Goal: Transaction & Acquisition: Purchase product/service

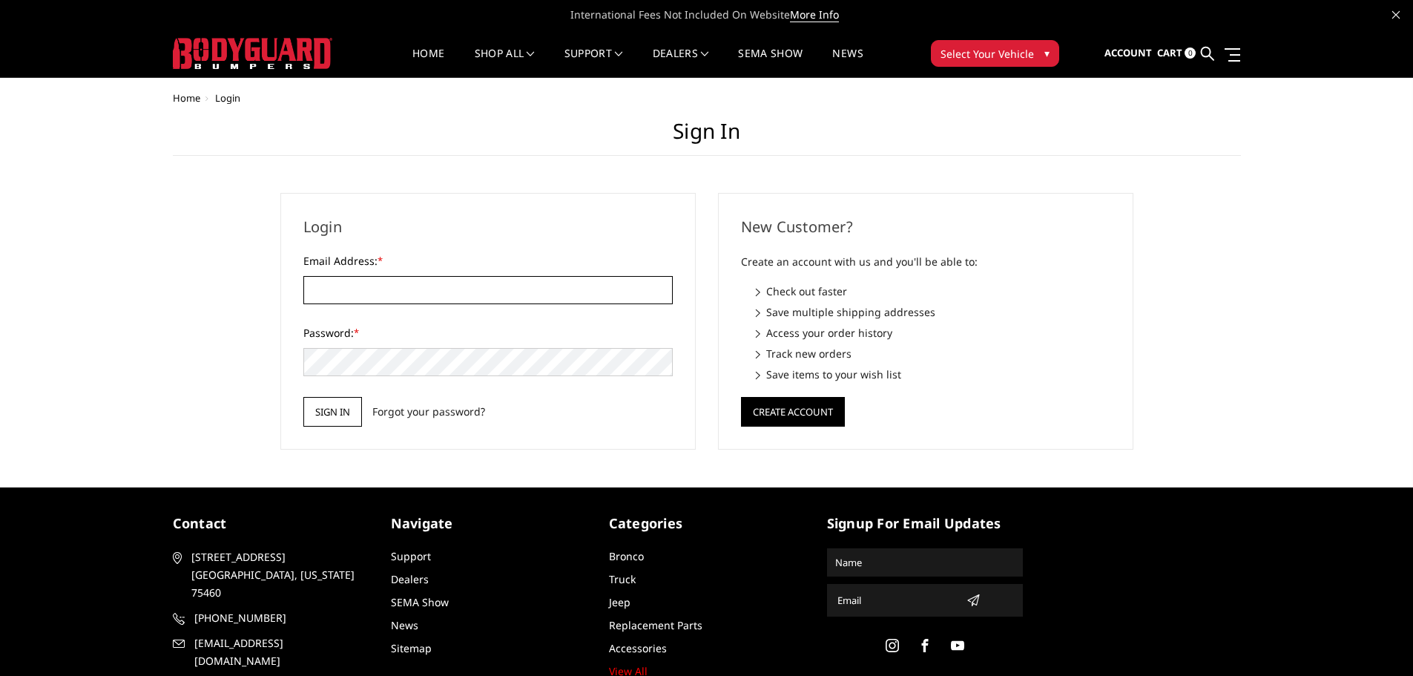
type input "[PERSON_NAME][EMAIL_ADDRESS][DOMAIN_NAME]"
click at [342, 406] on input "Sign in" at bounding box center [332, 412] width 59 height 30
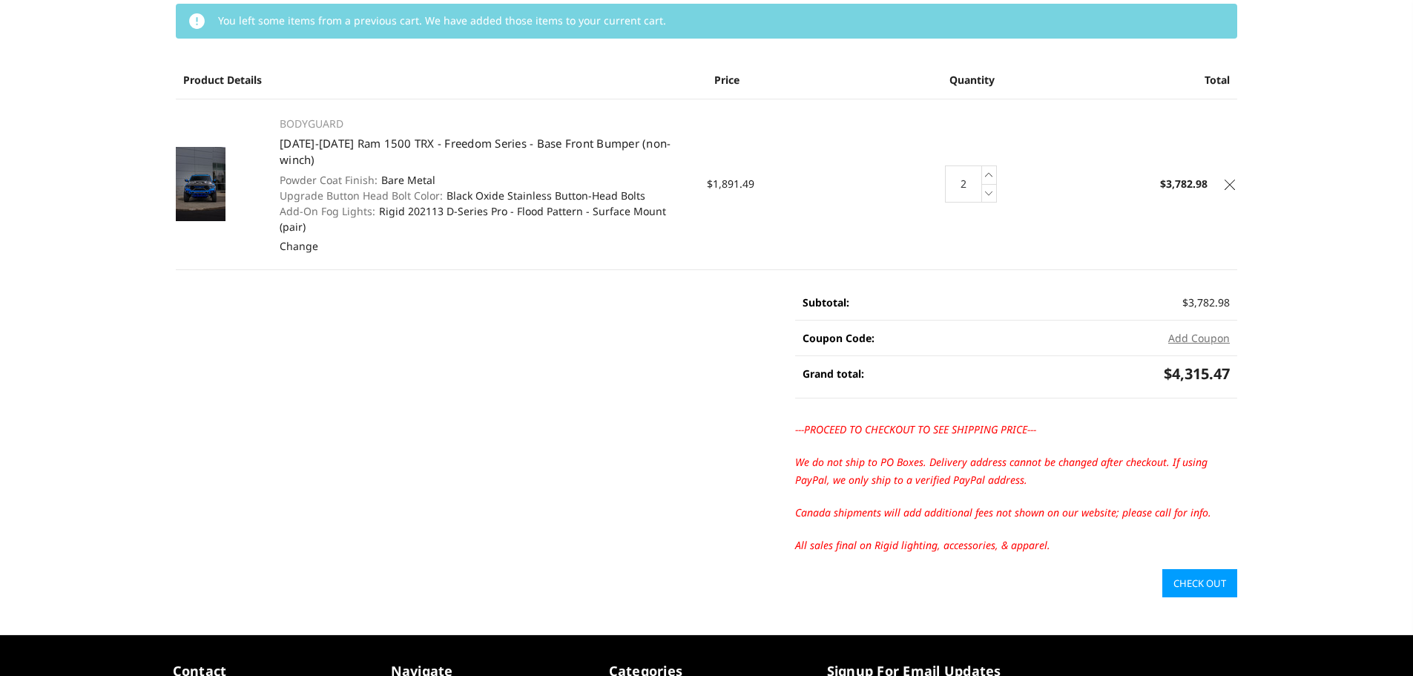
scroll to position [198, 0]
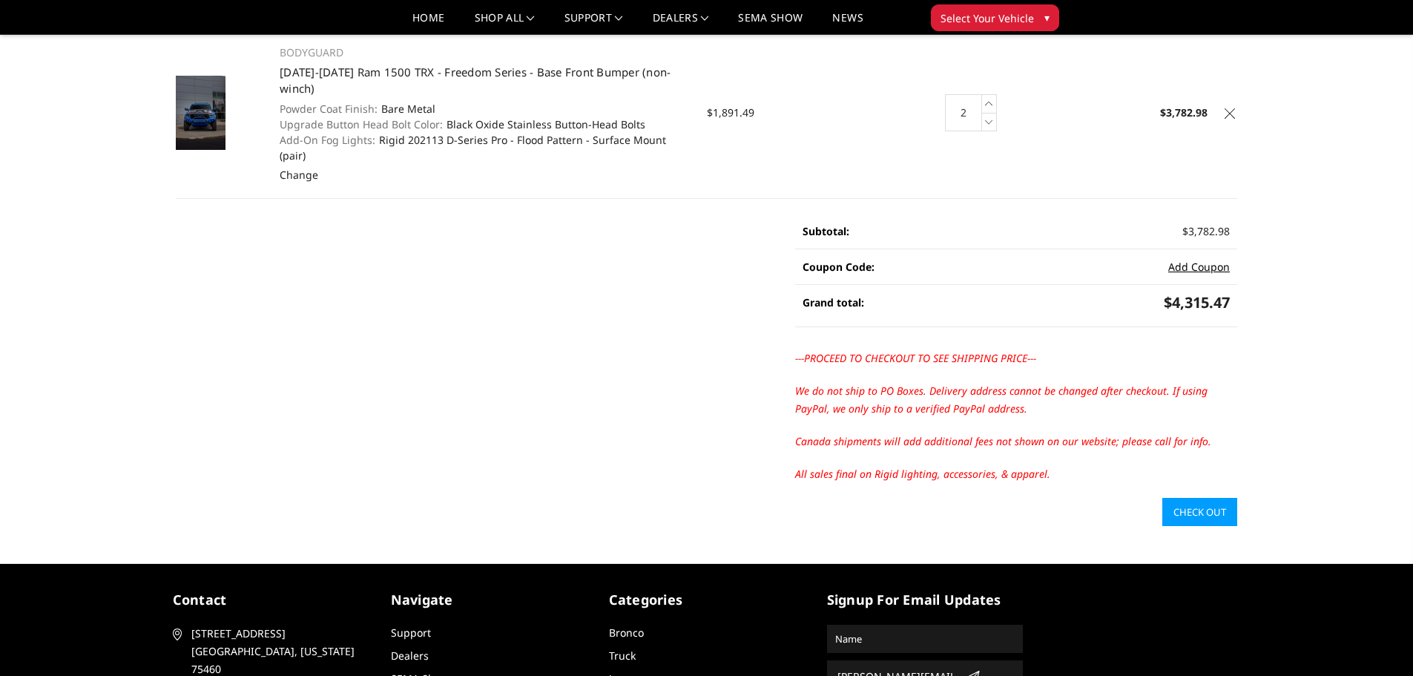
click at [1198, 259] on button "Add Coupon" at bounding box center [1199, 267] width 62 height 16
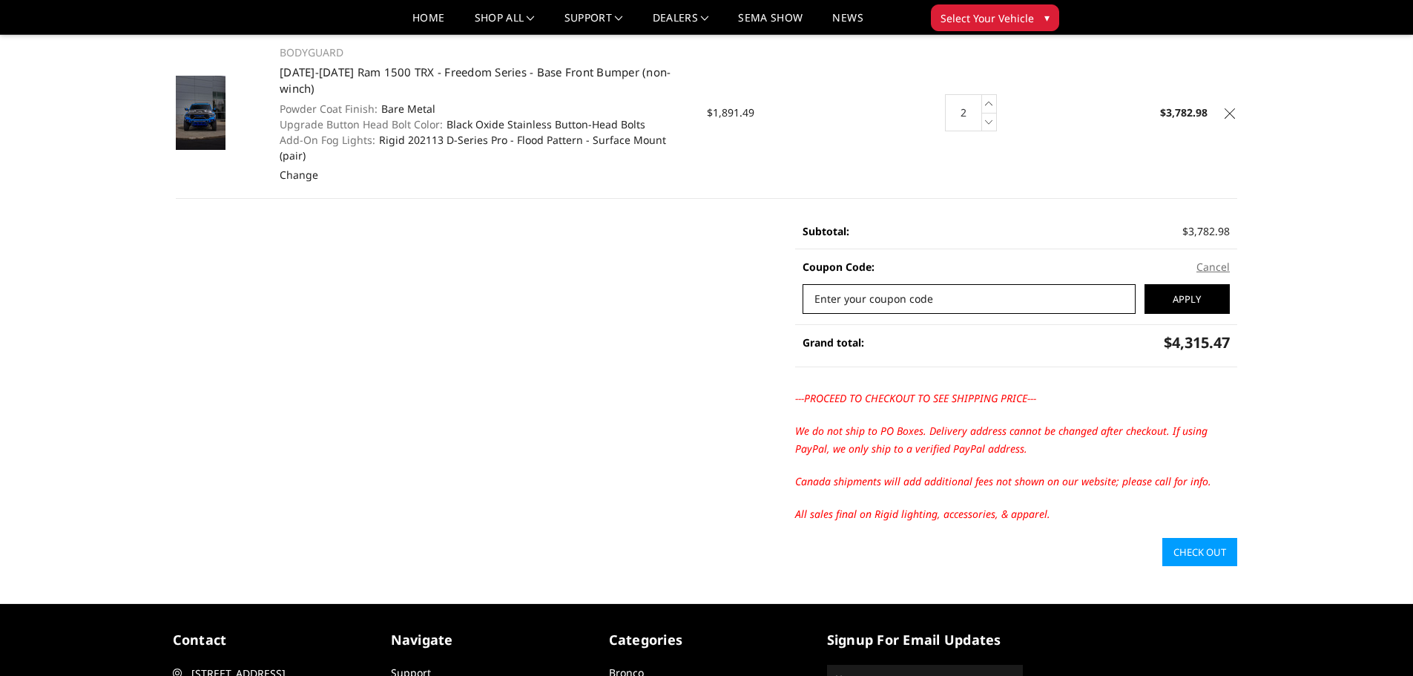
click at [885, 284] on input "Enter your coupon code" at bounding box center [969, 299] width 333 height 30
drag, startPoint x: 194, startPoint y: 111, endPoint x: 144, endPoint y: 220, distance: 119.8
click at [92, 243] on div "Your Cart (2 items) You left some items from a previous cart. We have added tho…" at bounding box center [706, 208] width 1413 height 715
click at [842, 284] on input "Enter your coupon code" at bounding box center [969, 299] width 333 height 30
type input "3r2c"
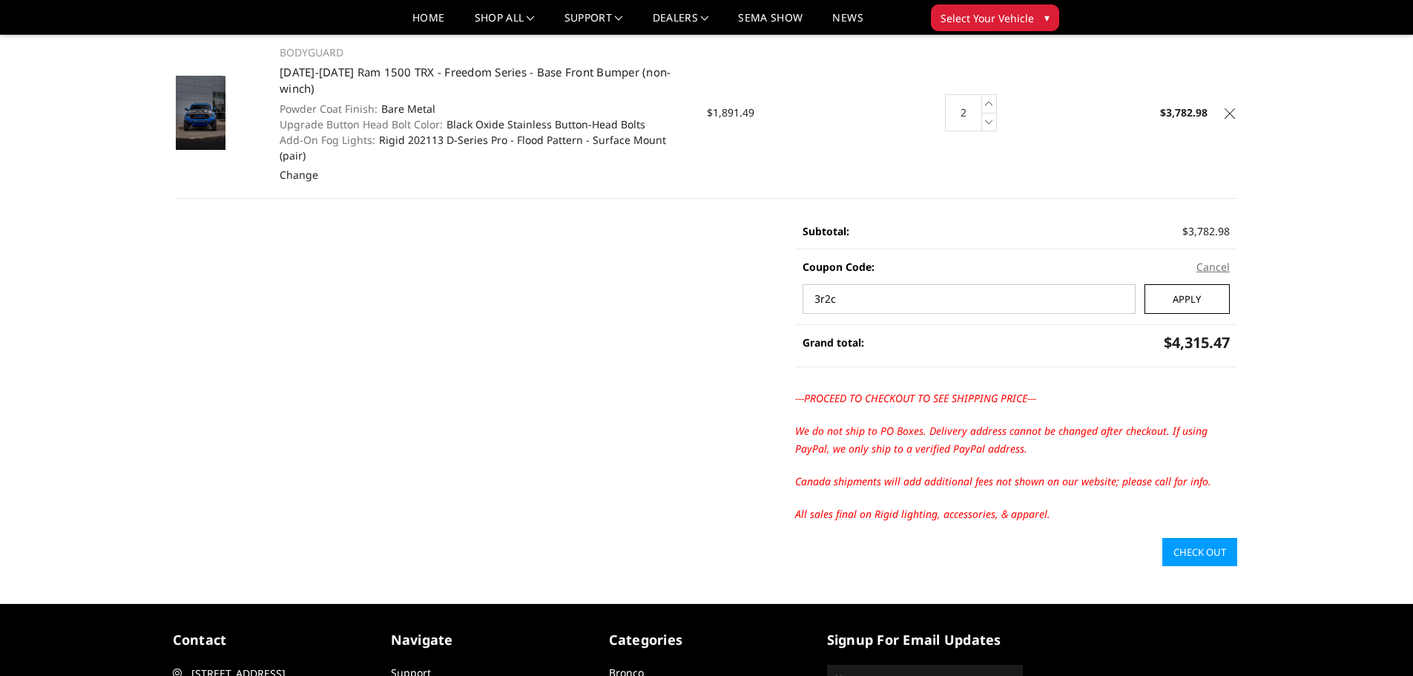
click at [1205, 284] on input "Apply" at bounding box center [1187, 299] width 85 height 30
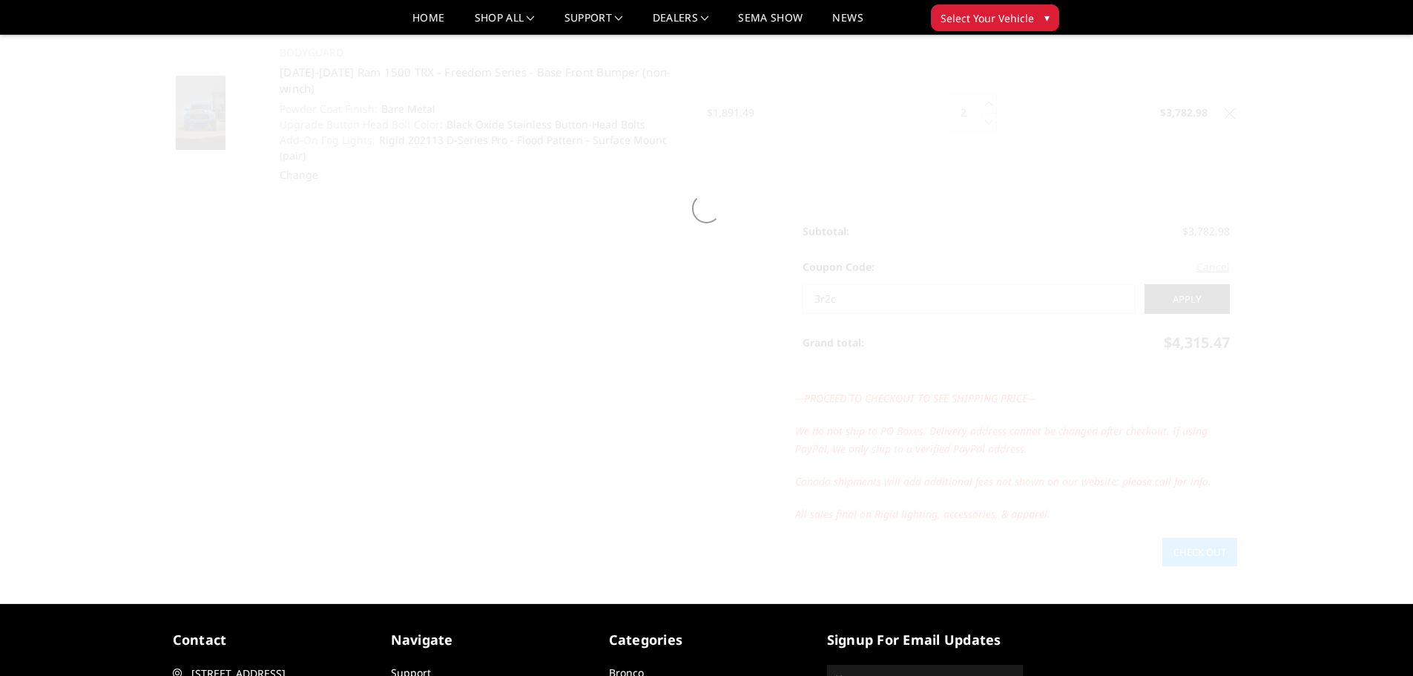
scroll to position [141, 0]
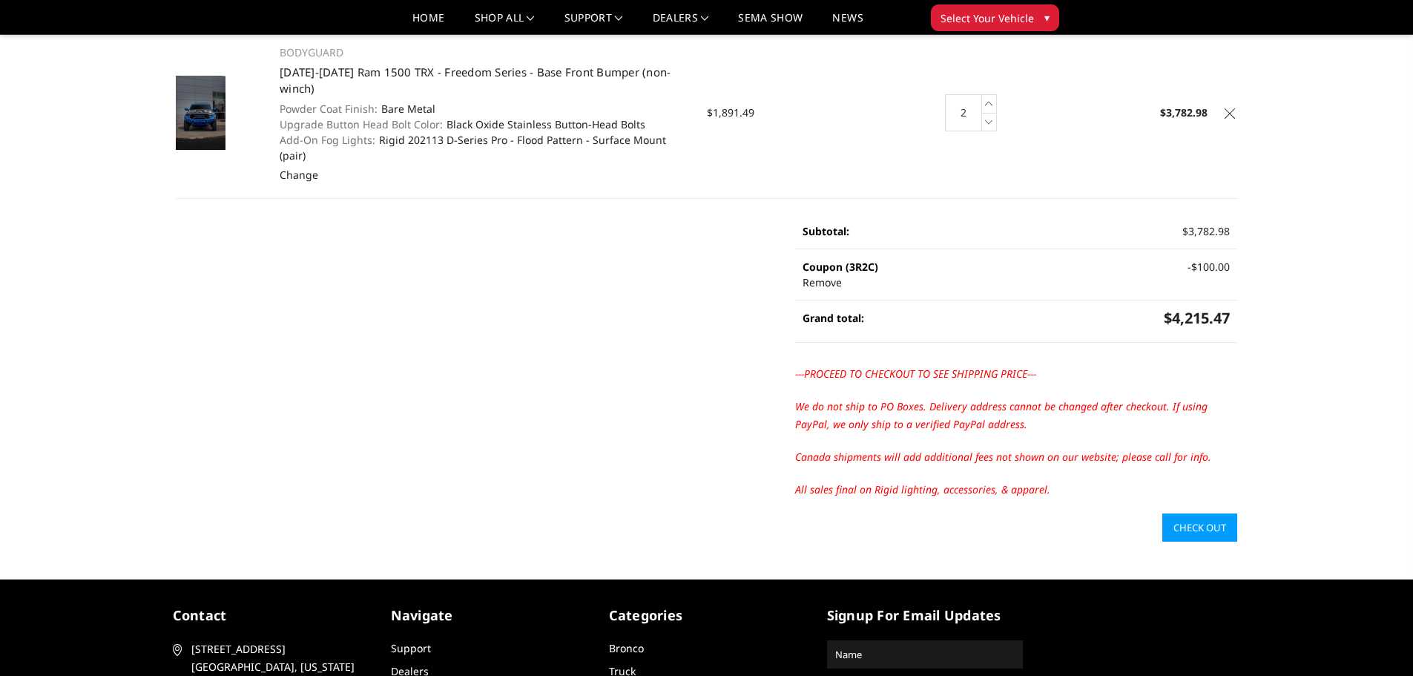
click at [1207, 513] on link "Check out" at bounding box center [1199, 527] width 75 height 28
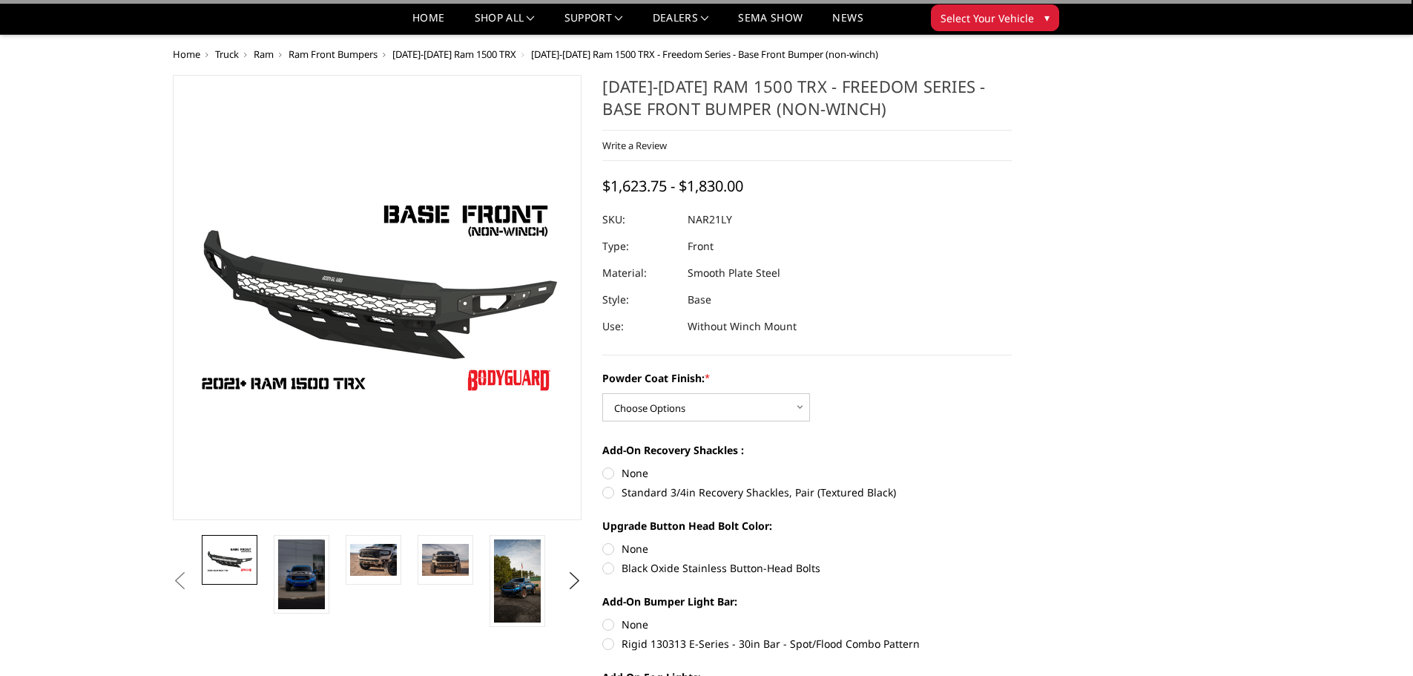
scroll to position [198, 0]
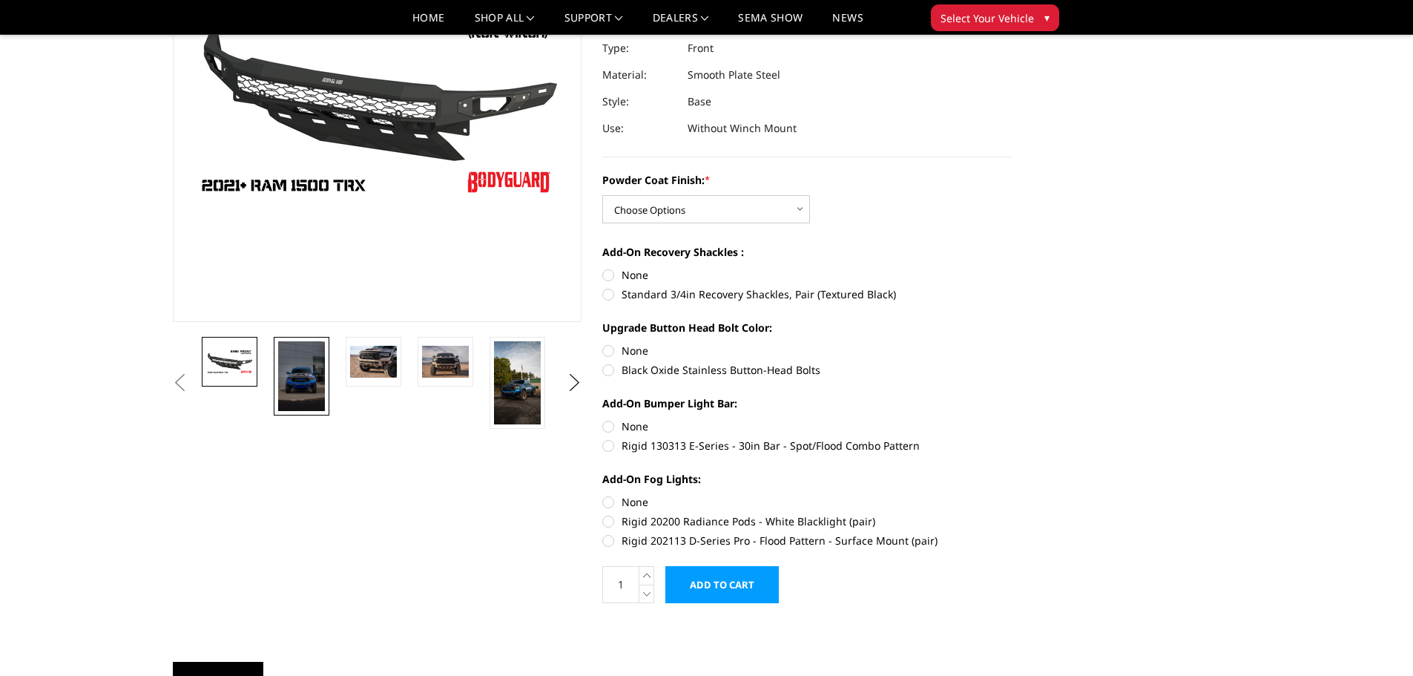
click at [317, 391] on img at bounding box center [301, 376] width 47 height 70
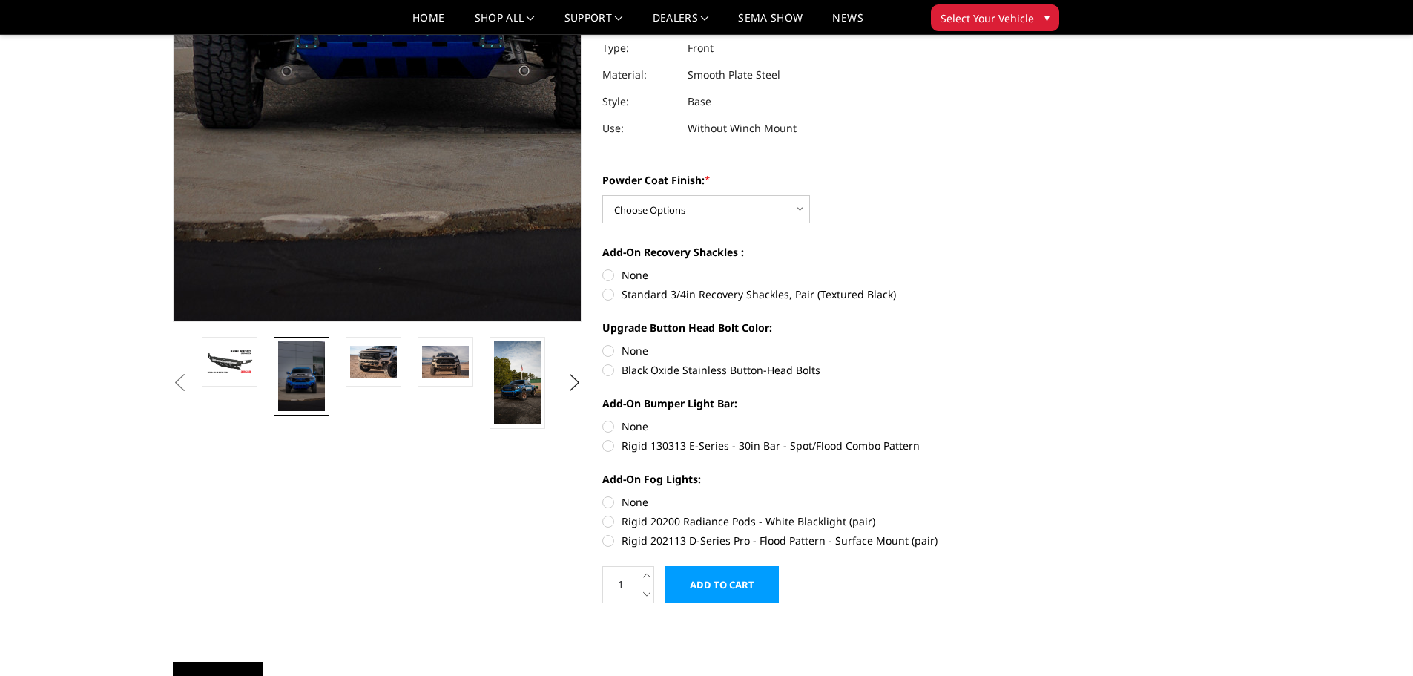
scroll to position [84, 0]
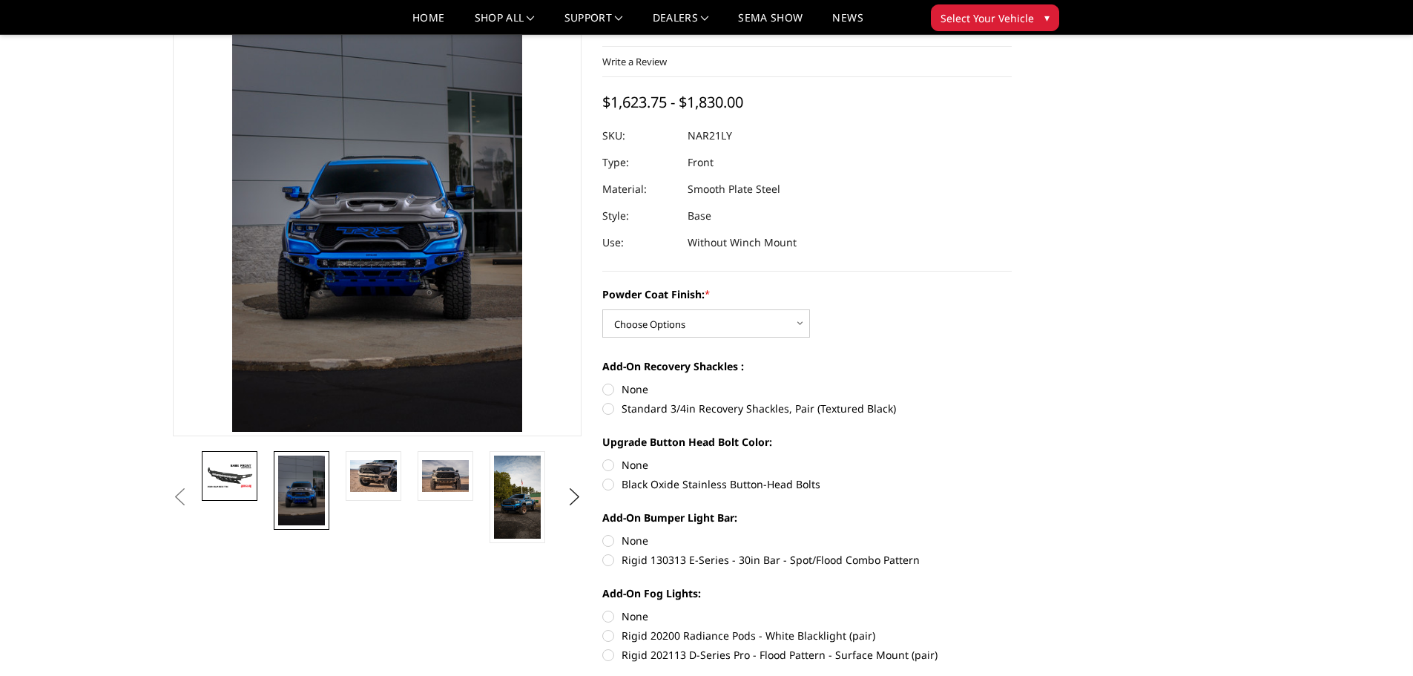
click at [240, 487] on img at bounding box center [229, 476] width 47 height 26
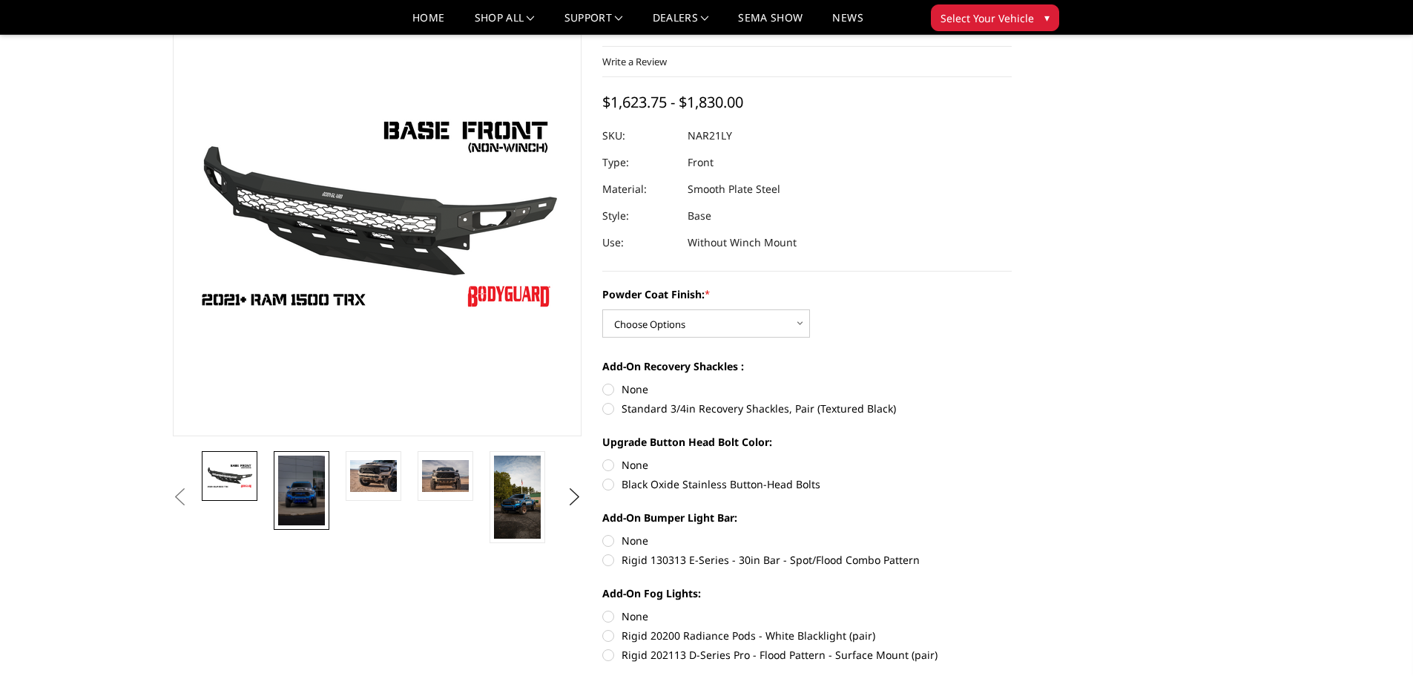
click at [285, 486] on img at bounding box center [301, 490] width 47 height 70
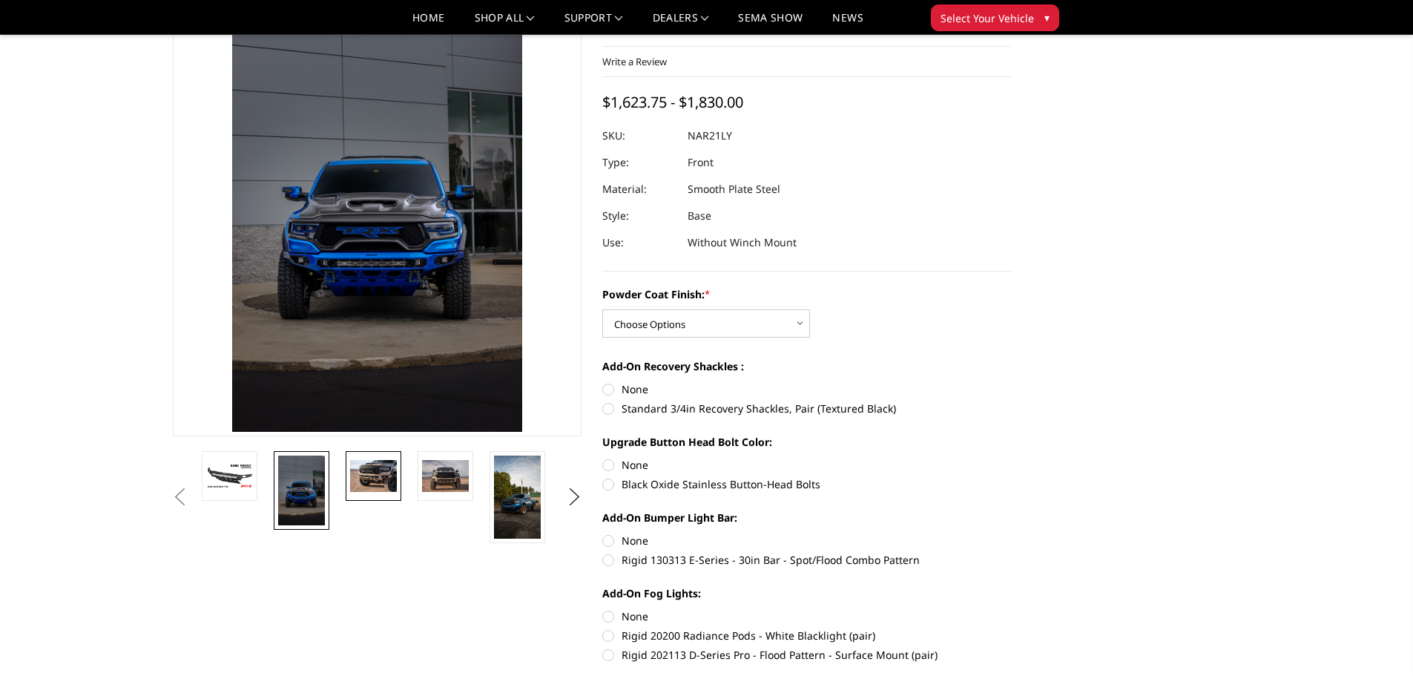
click at [363, 476] on img at bounding box center [373, 475] width 47 height 31
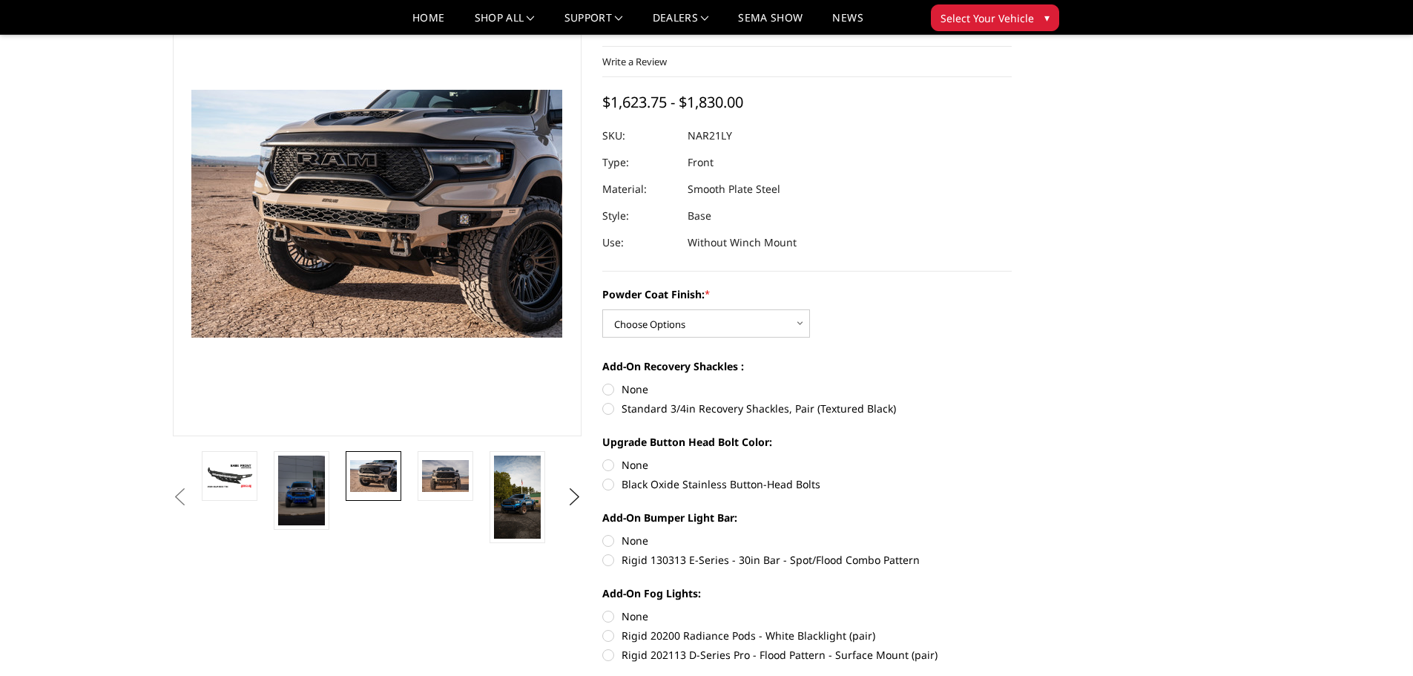
scroll to position [178, 0]
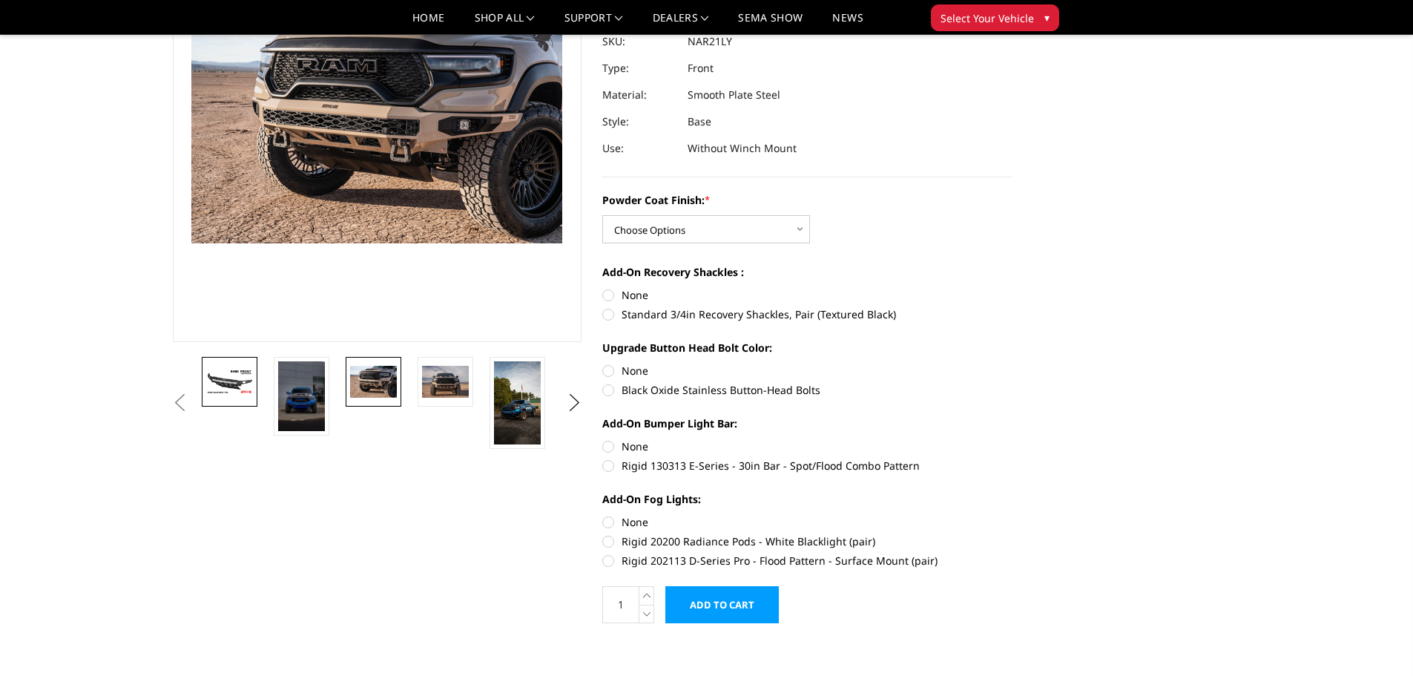
click at [240, 389] on img at bounding box center [229, 382] width 47 height 26
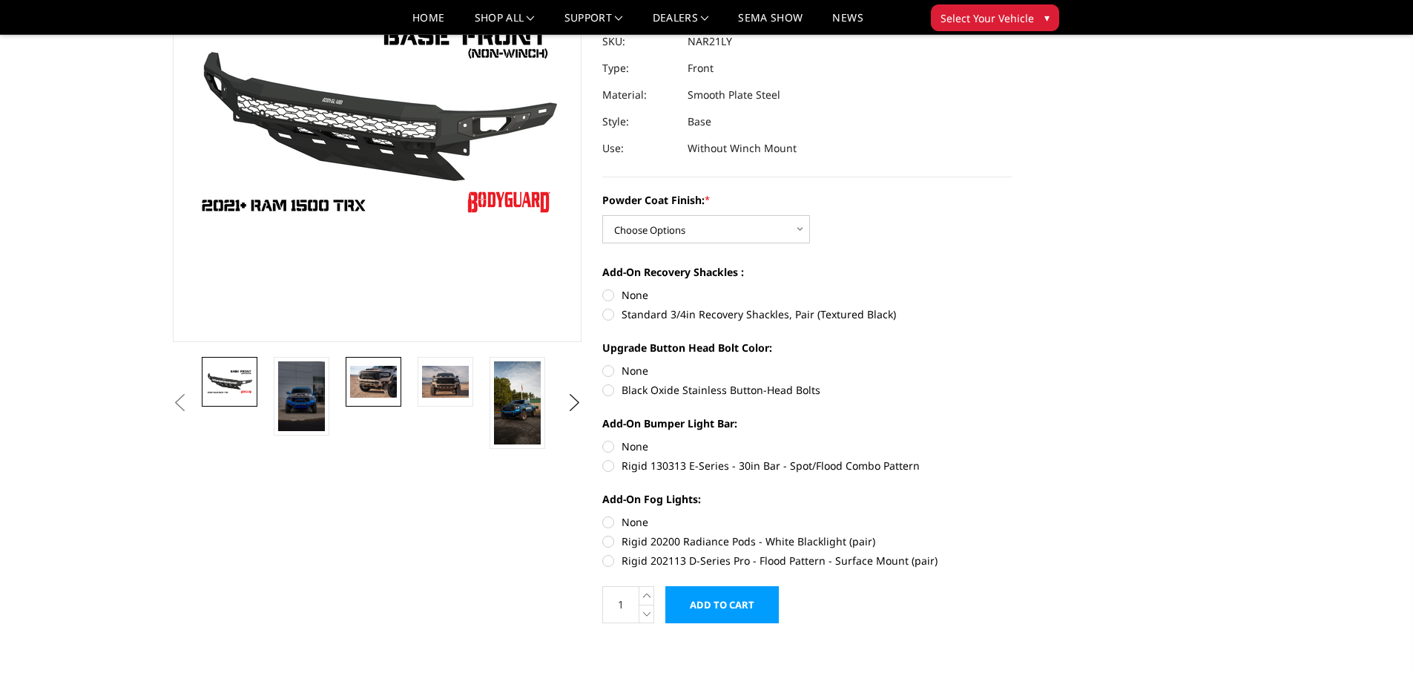
click at [359, 389] on img at bounding box center [373, 381] width 47 height 31
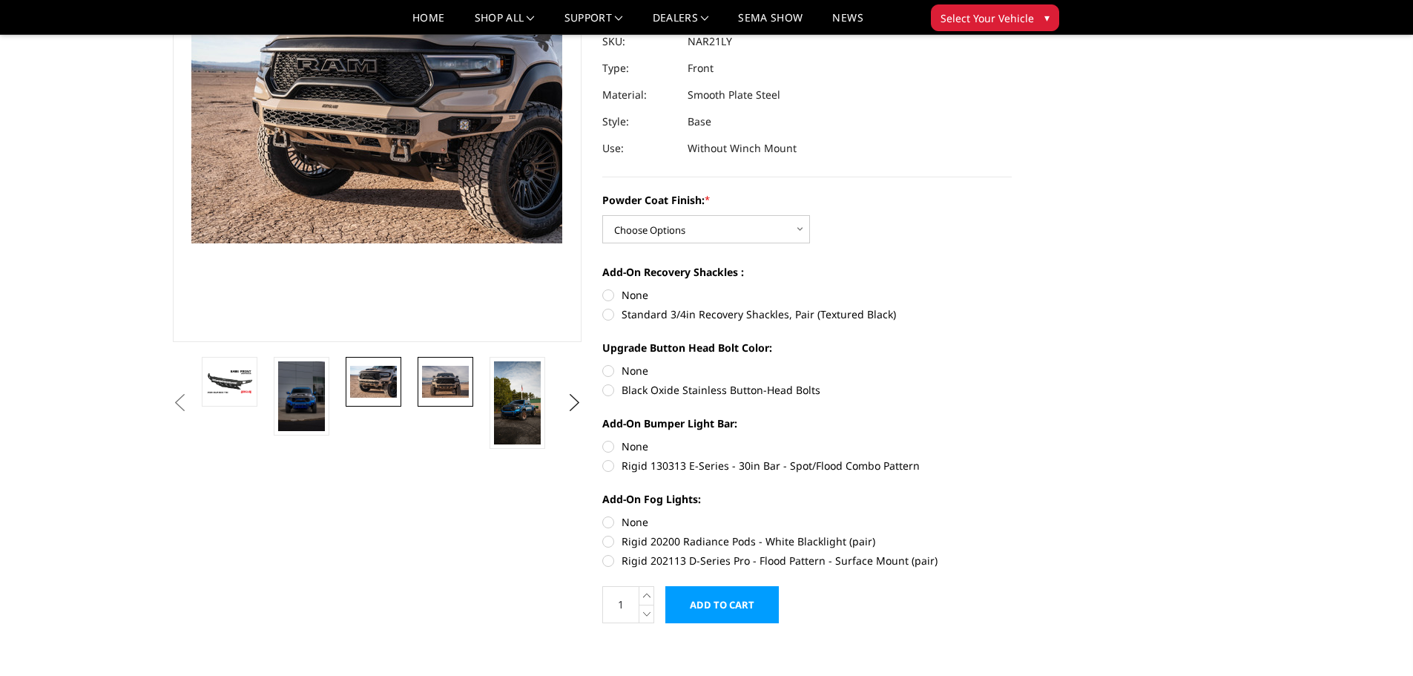
click at [441, 381] on img at bounding box center [445, 381] width 47 height 31
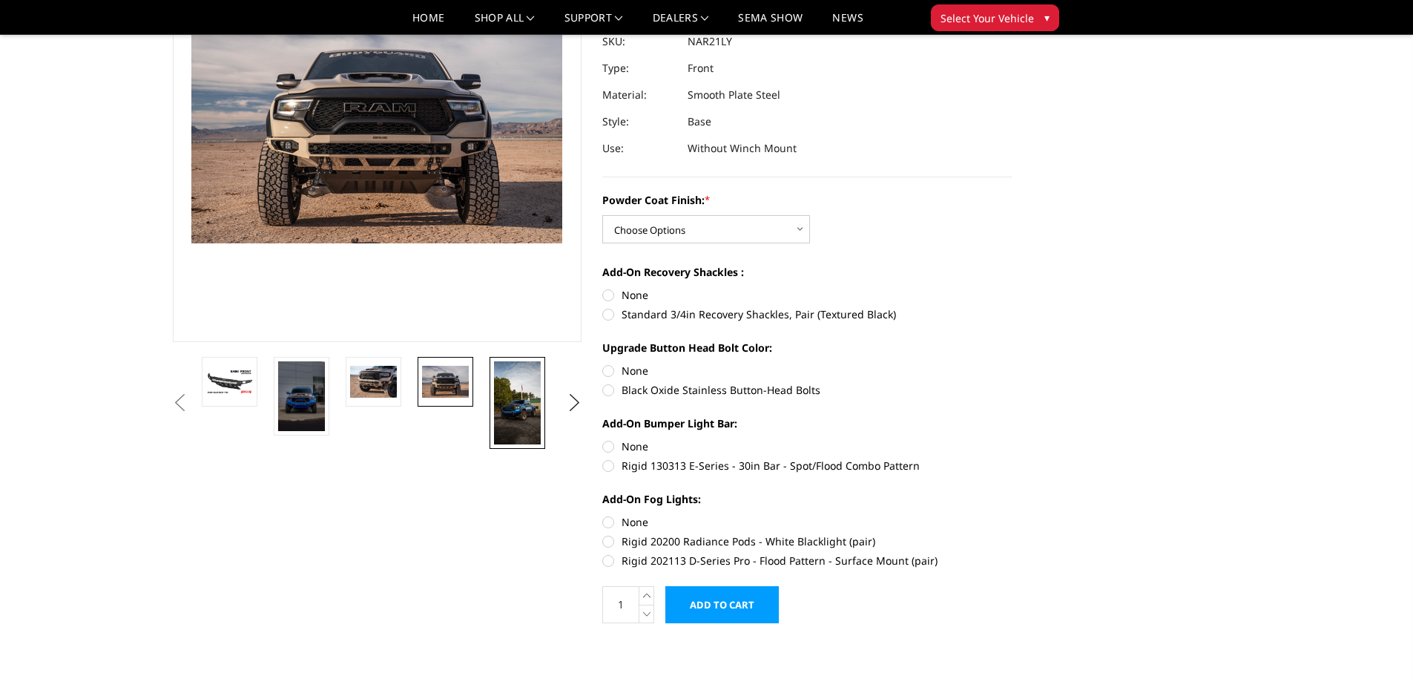
click at [521, 398] on img at bounding box center [517, 402] width 47 height 83
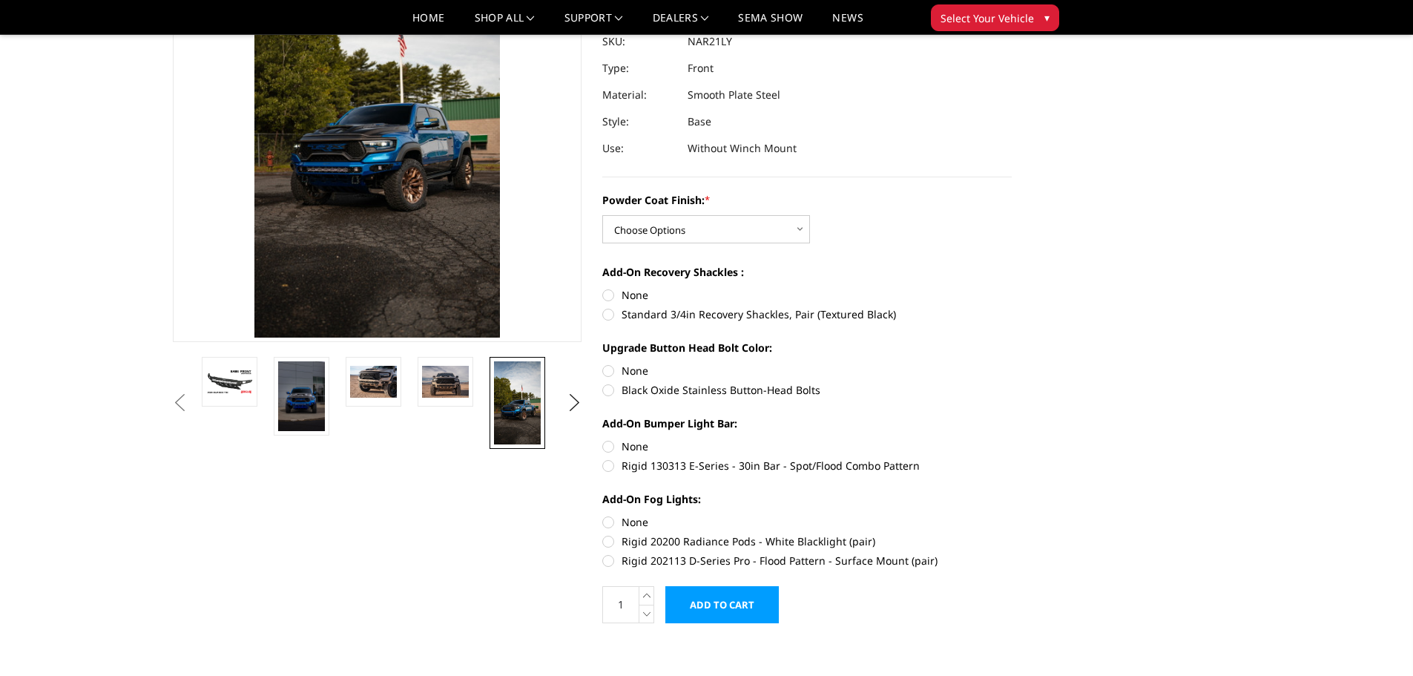
click at [557, 398] on ul "Previous Next" at bounding box center [377, 403] width 417 height 92
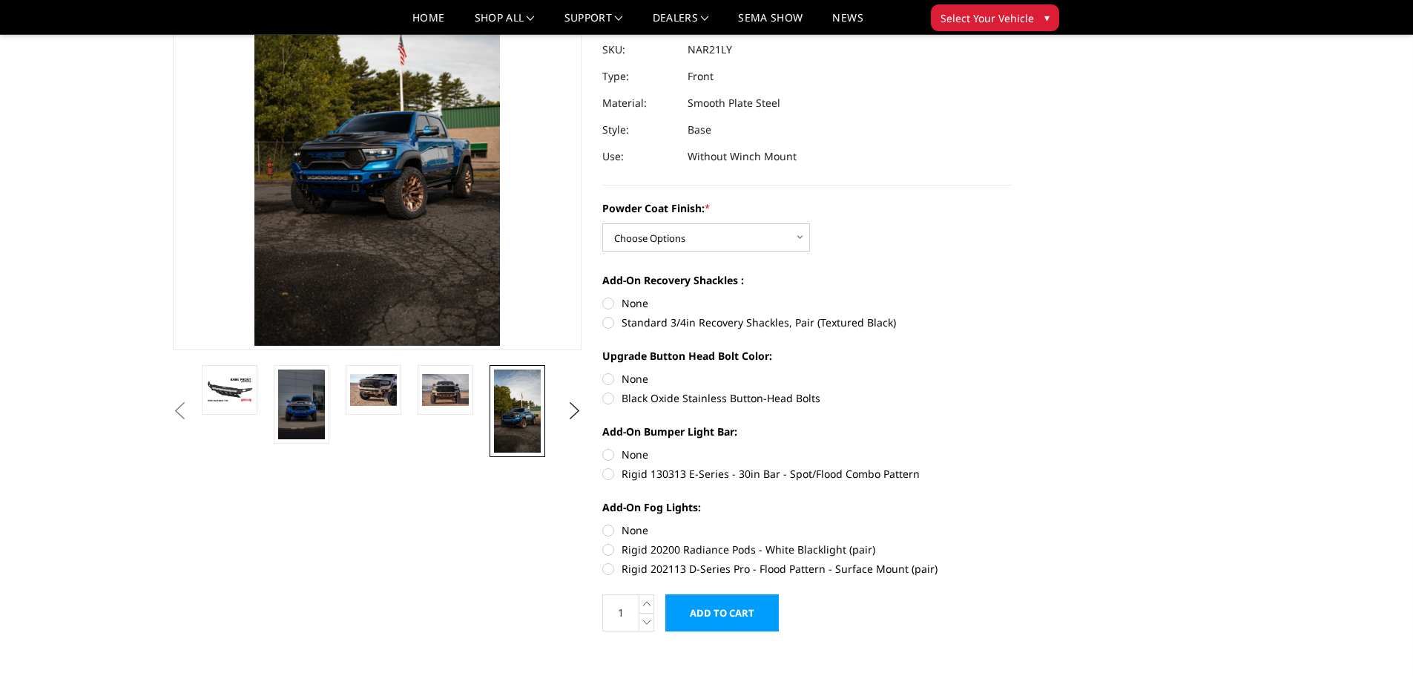
scroll to position [198, 0]
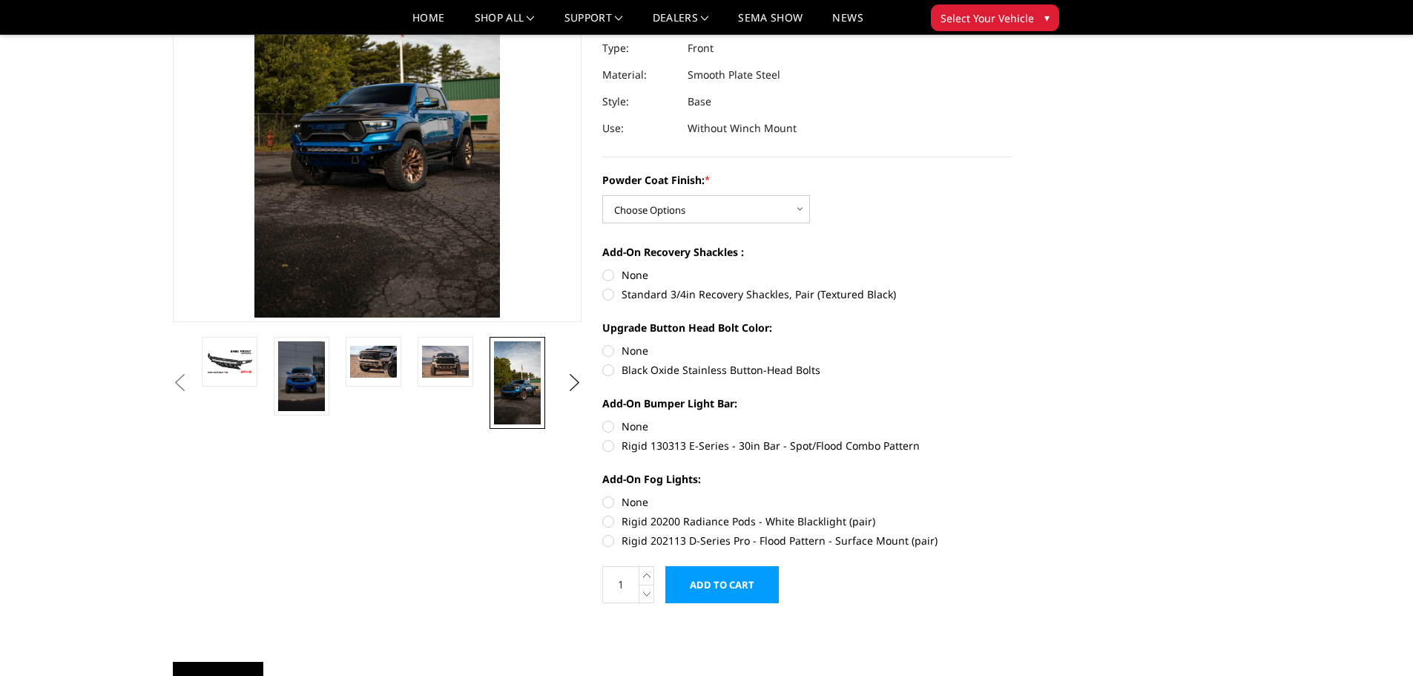
click at [520, 384] on img at bounding box center [517, 382] width 47 height 83
click at [573, 382] on button "Next" at bounding box center [574, 383] width 22 height 22
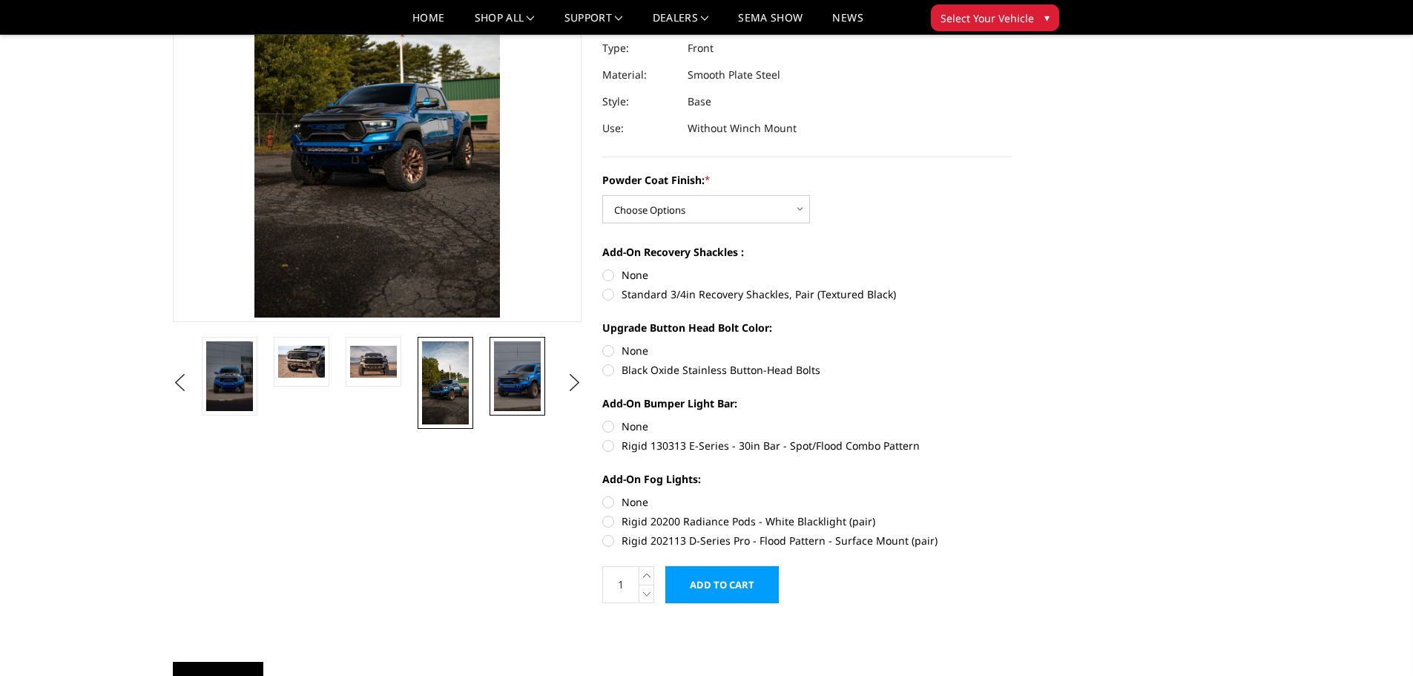
click at [518, 394] on img at bounding box center [517, 376] width 47 height 70
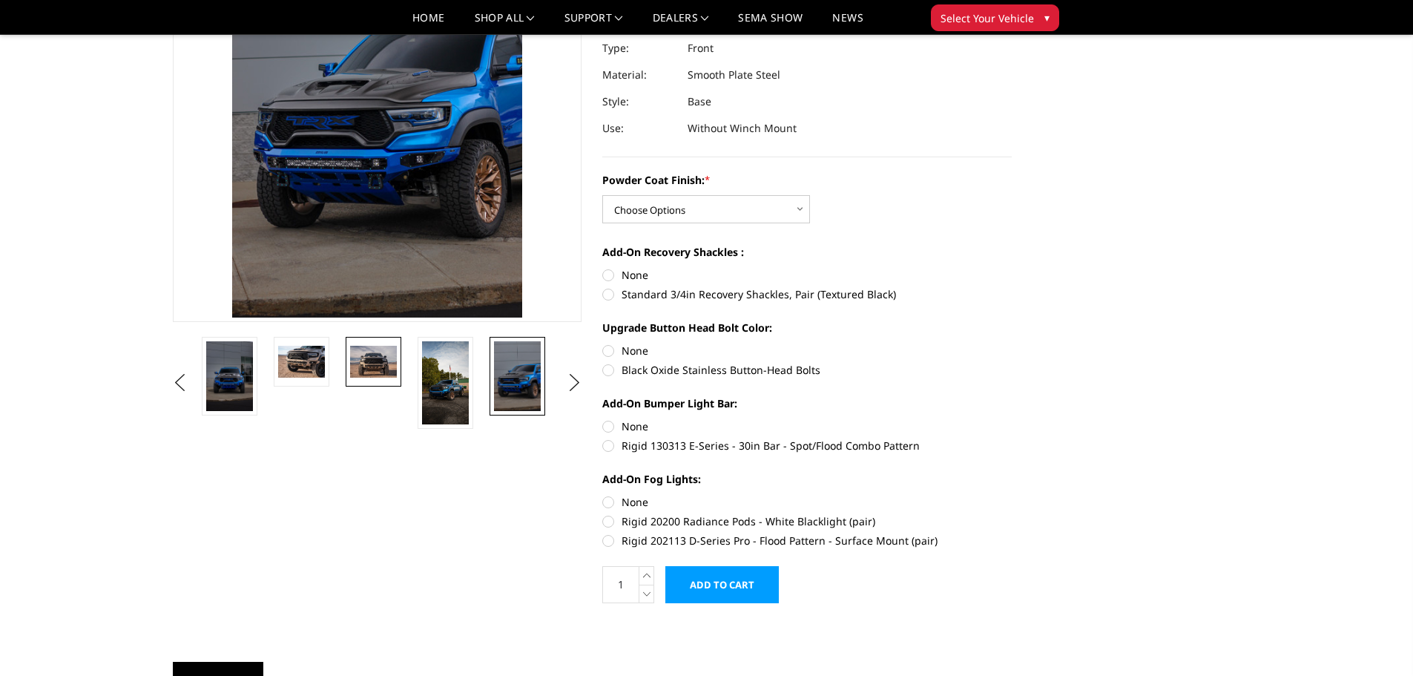
click at [375, 367] on img at bounding box center [373, 361] width 47 height 31
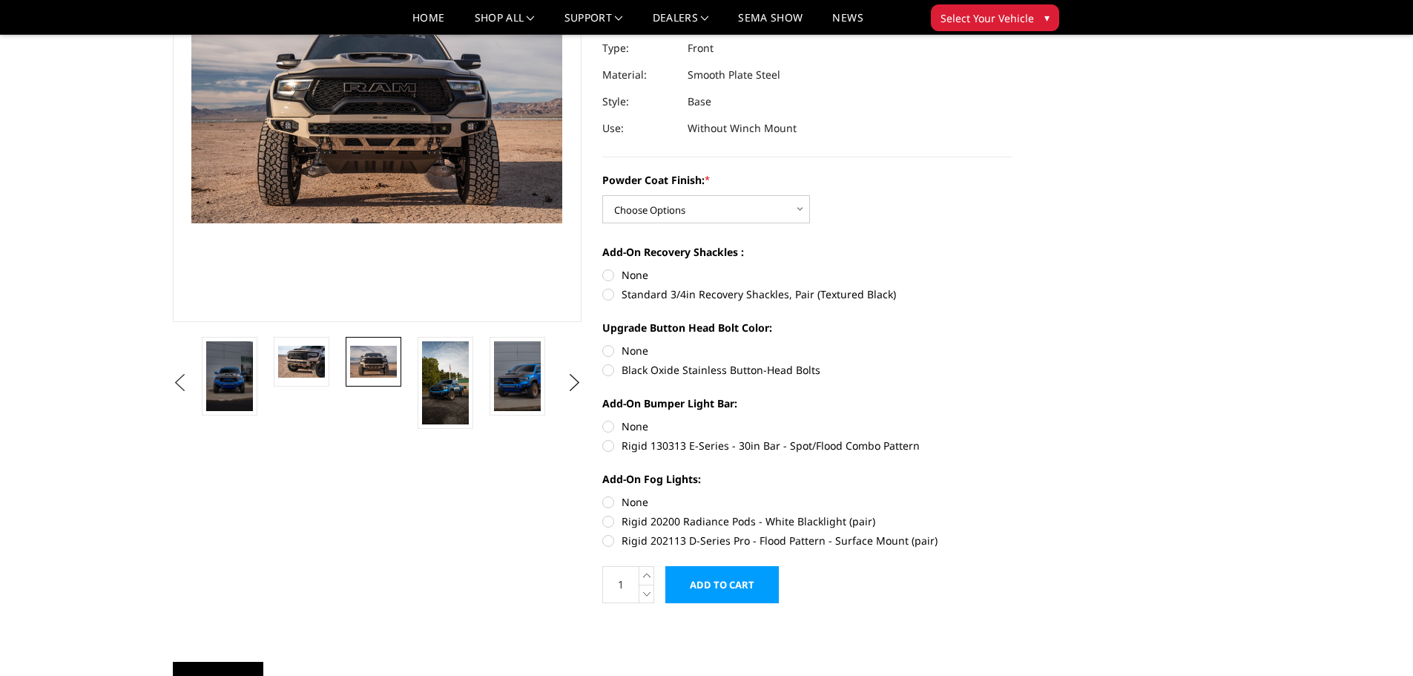
click at [191, 383] on button "Previous" at bounding box center [180, 383] width 22 height 22
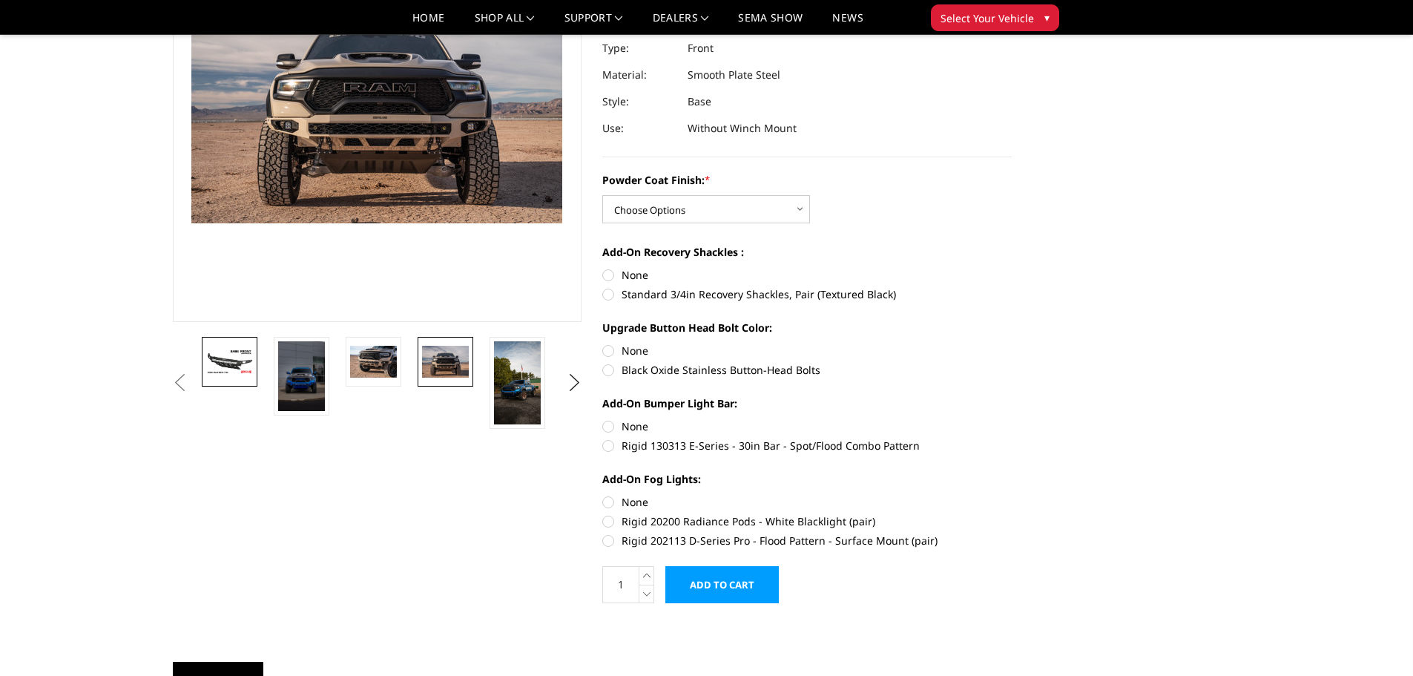
click at [239, 375] on img at bounding box center [229, 362] width 47 height 26
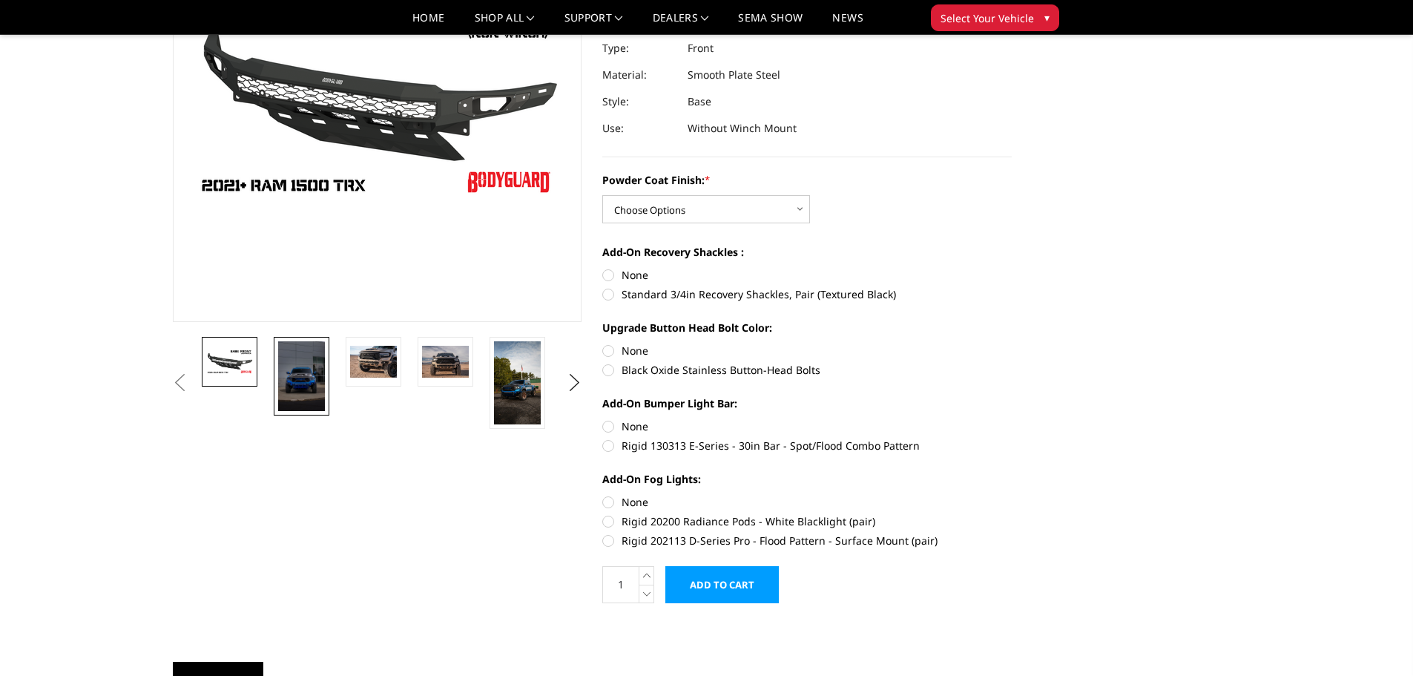
click at [297, 374] on img at bounding box center [301, 376] width 47 height 70
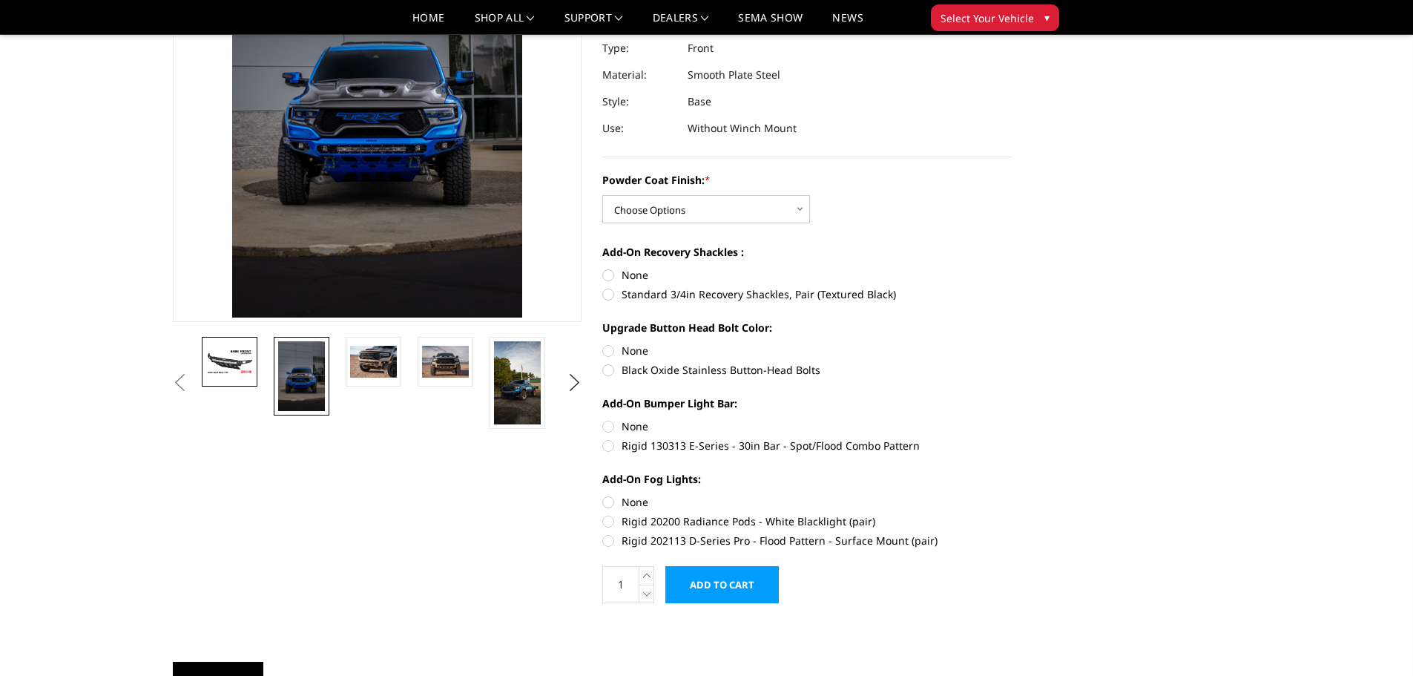
click at [247, 369] on img at bounding box center [229, 362] width 47 height 26
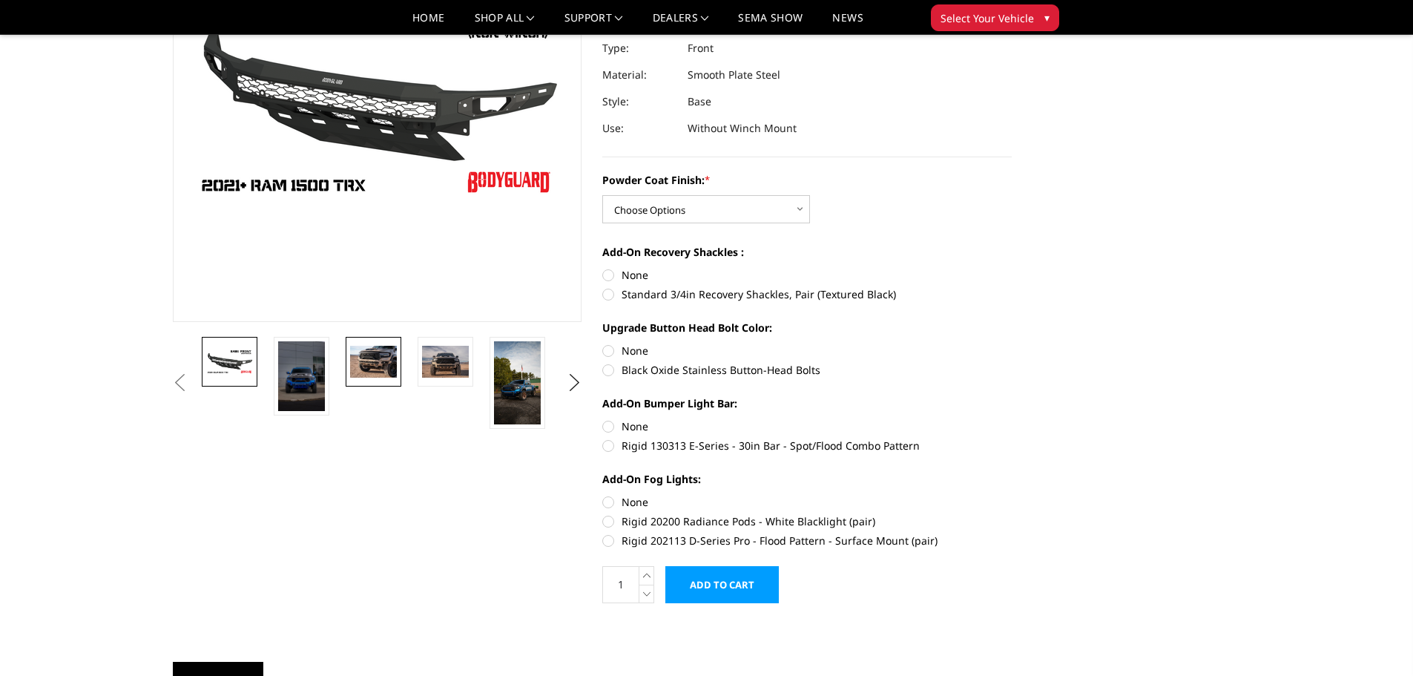
click at [360, 360] on img at bounding box center [373, 361] width 47 height 31
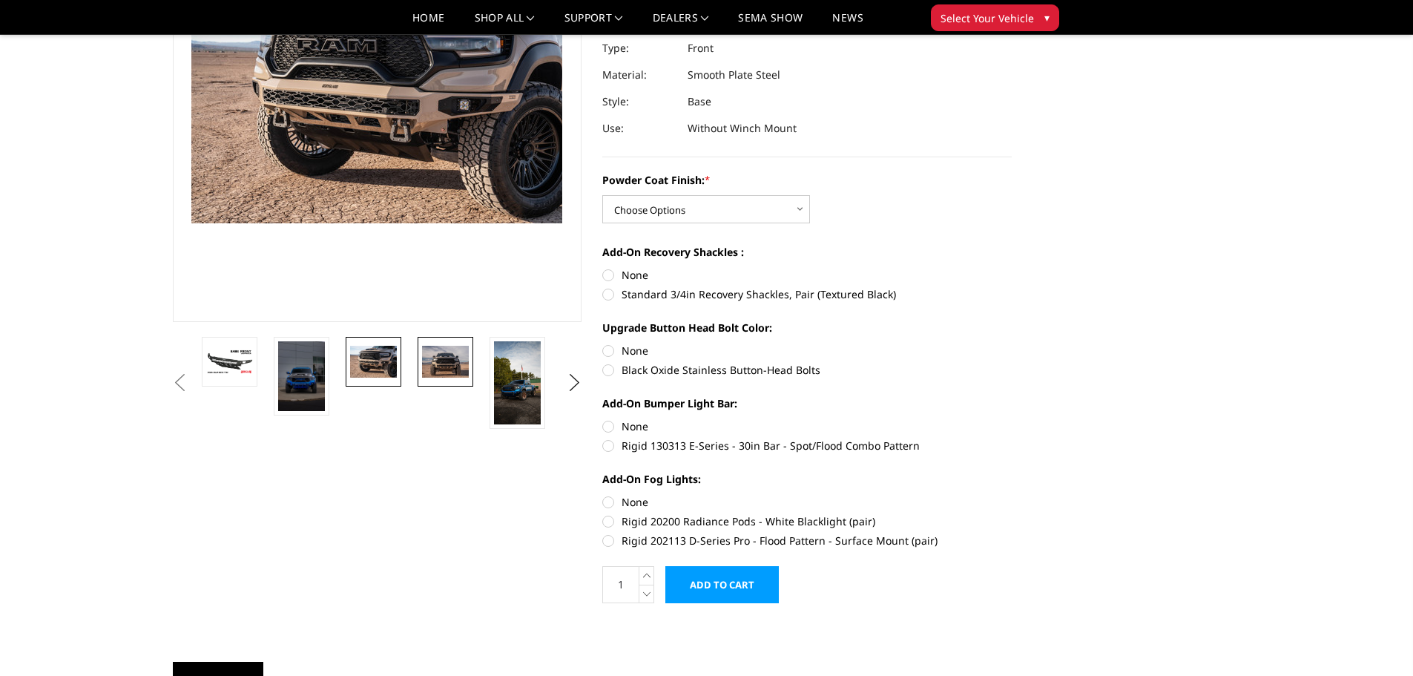
click at [445, 359] on img at bounding box center [445, 361] width 47 height 31
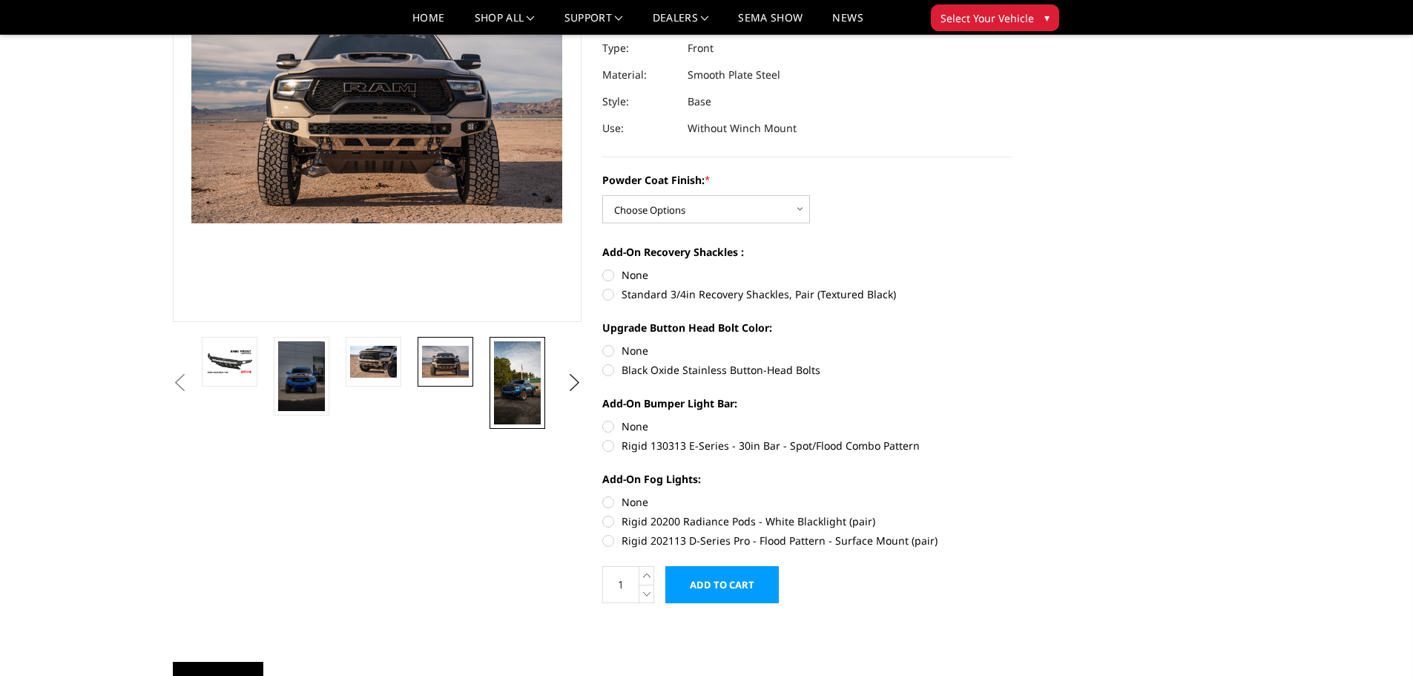
click at [525, 385] on img at bounding box center [517, 382] width 47 height 83
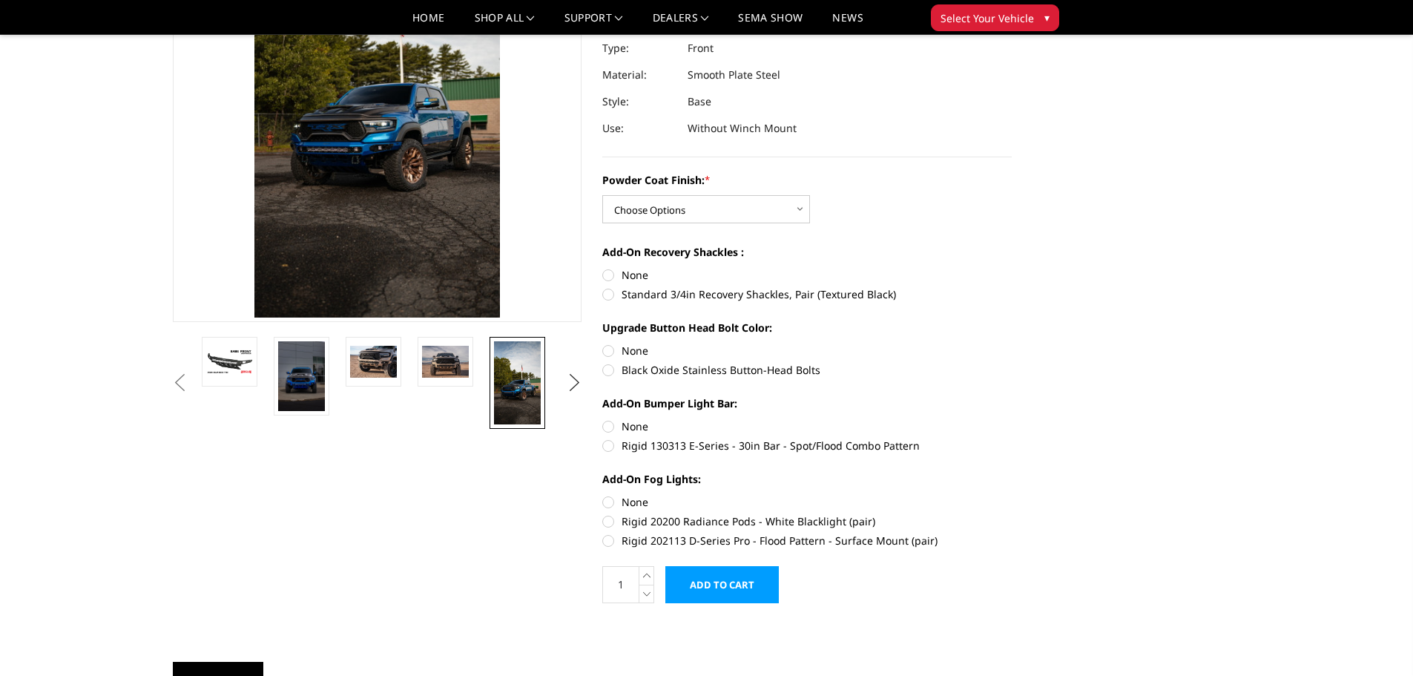
click at [574, 381] on button "Next" at bounding box center [574, 383] width 22 height 22
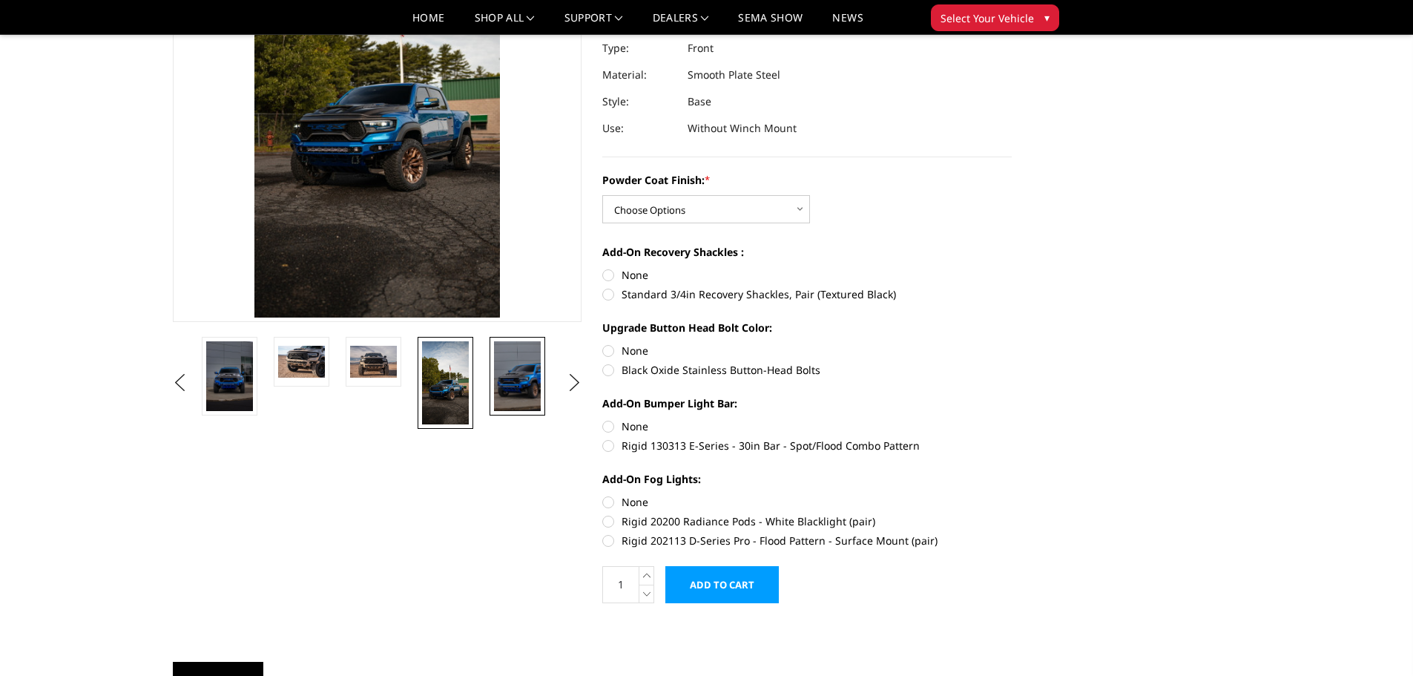
click at [518, 376] on img at bounding box center [517, 376] width 47 height 70
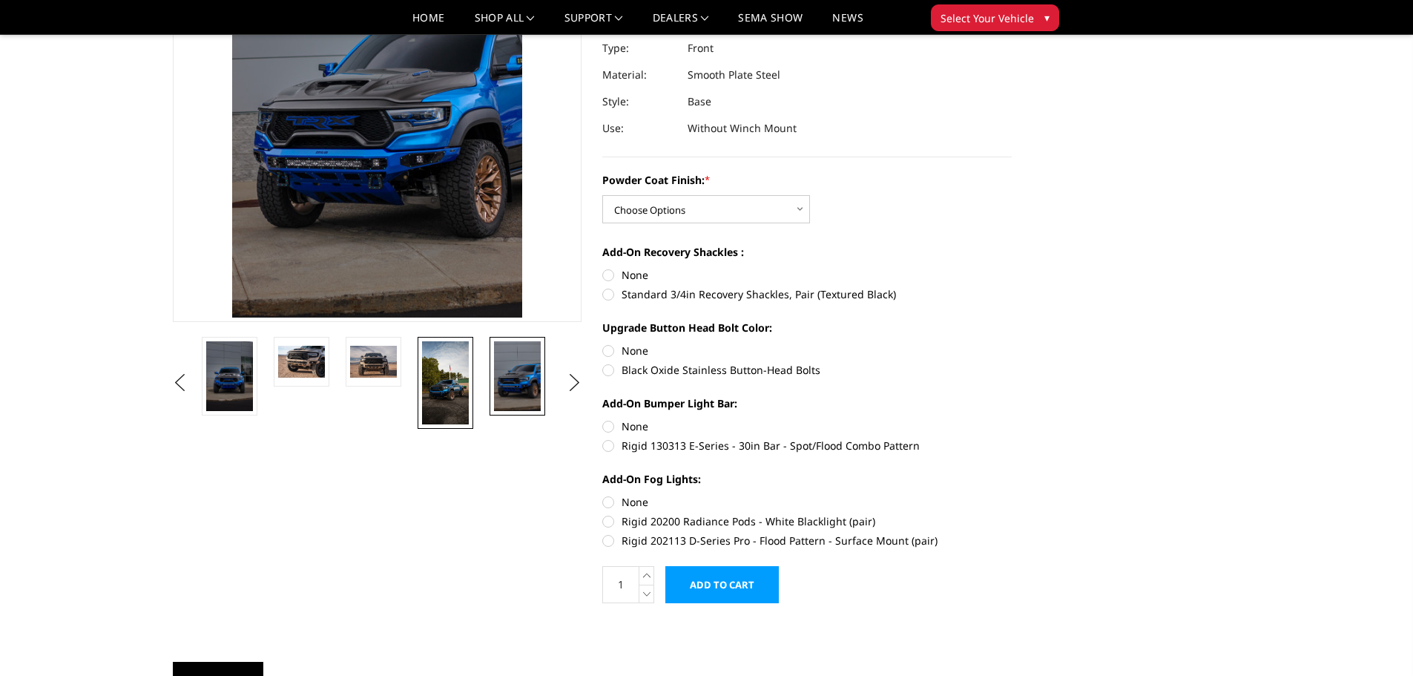
click at [449, 375] on img at bounding box center [445, 382] width 47 height 83
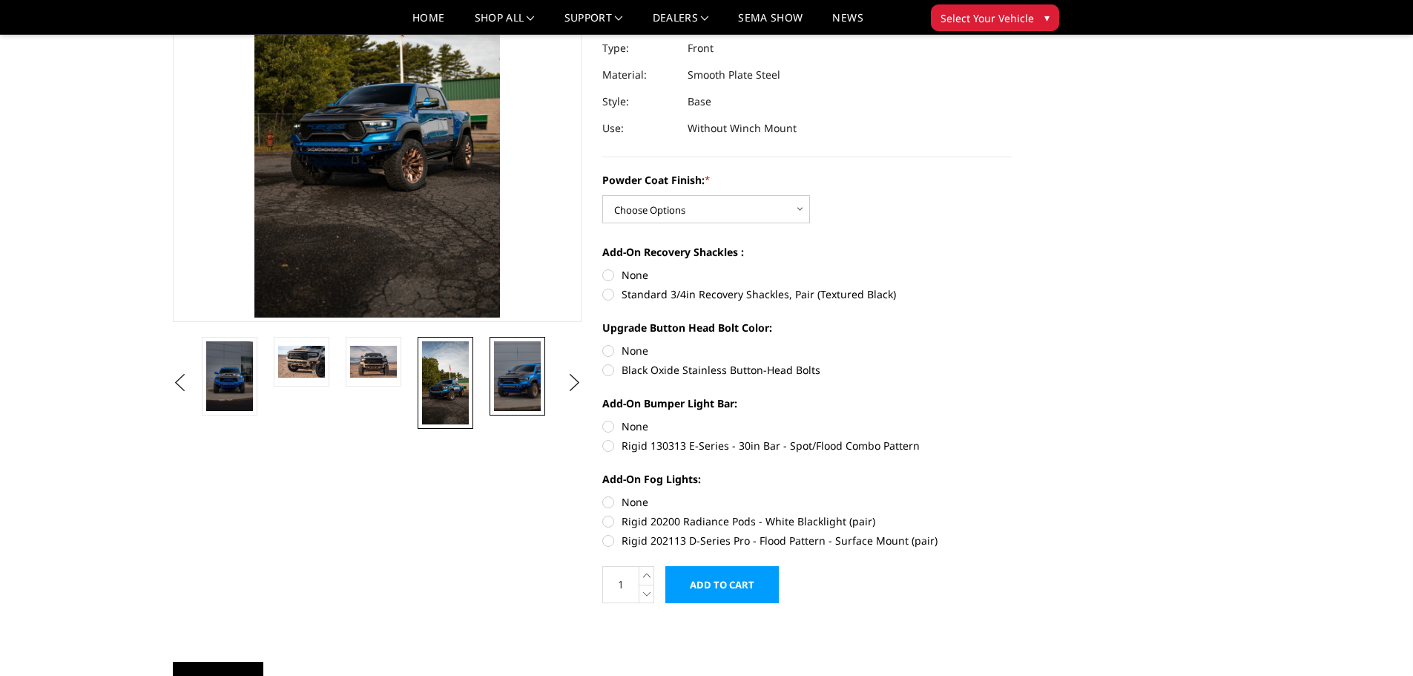
click at [513, 375] on img at bounding box center [517, 376] width 47 height 70
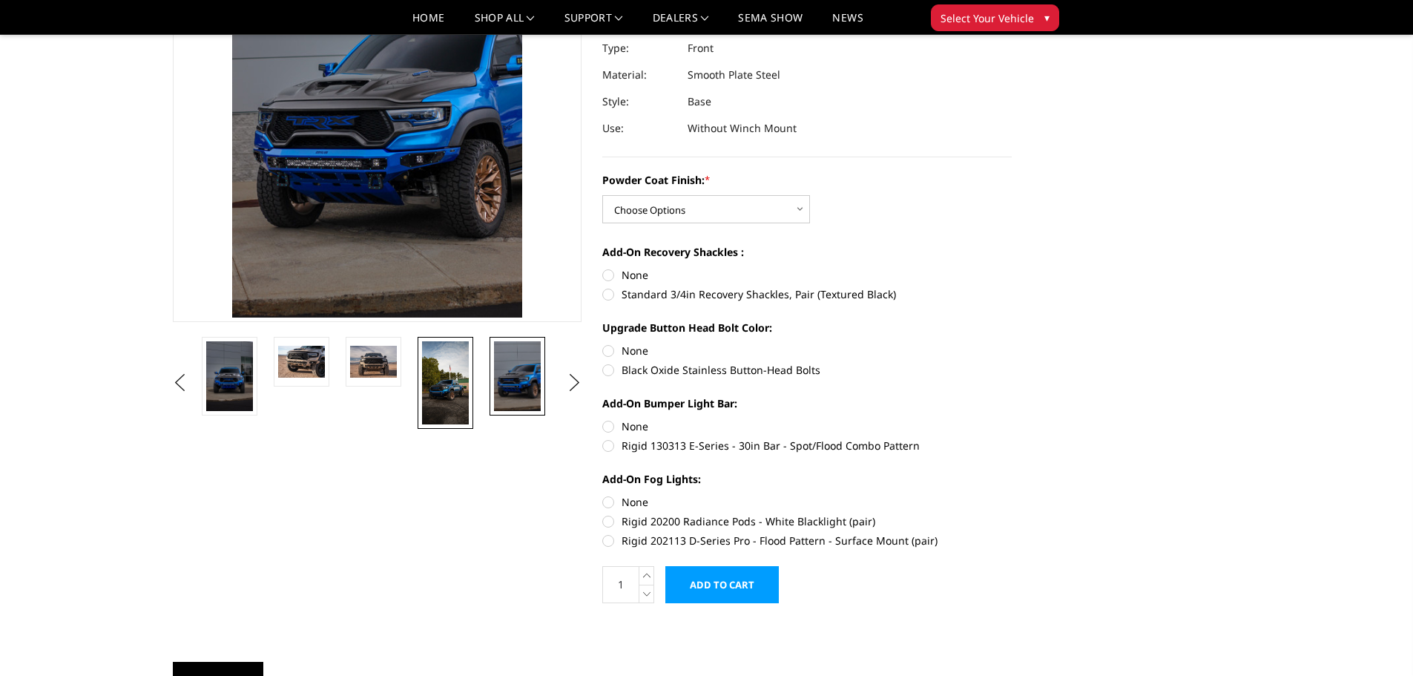
click at [443, 387] on img at bounding box center [445, 382] width 47 height 83
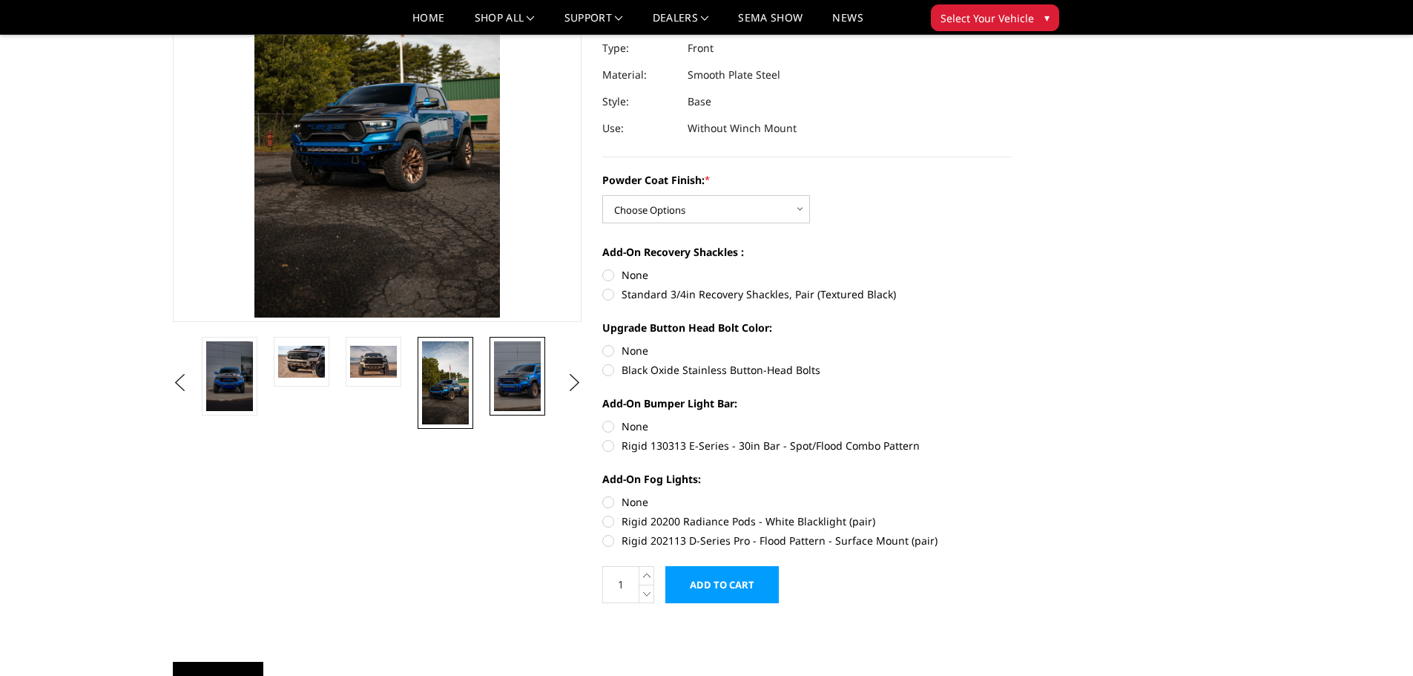
click at [508, 383] on img at bounding box center [517, 376] width 47 height 70
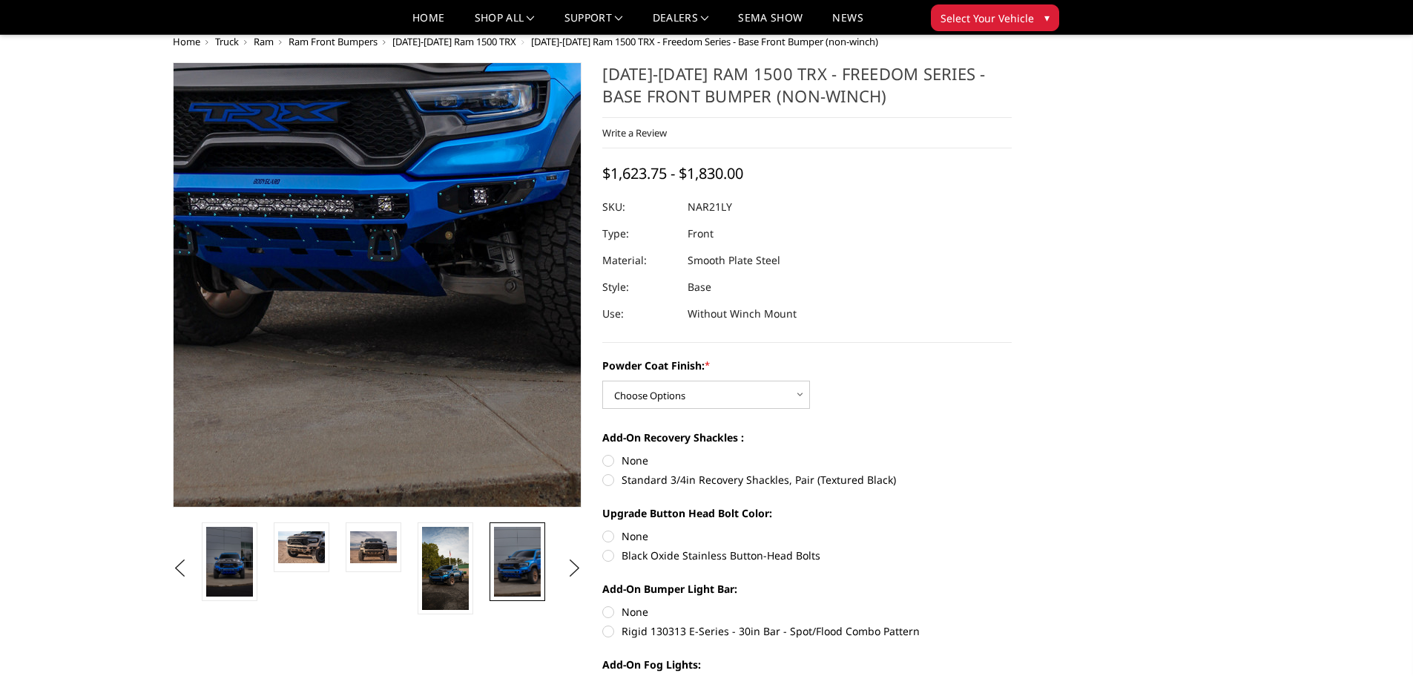
scroll to position [0, 0]
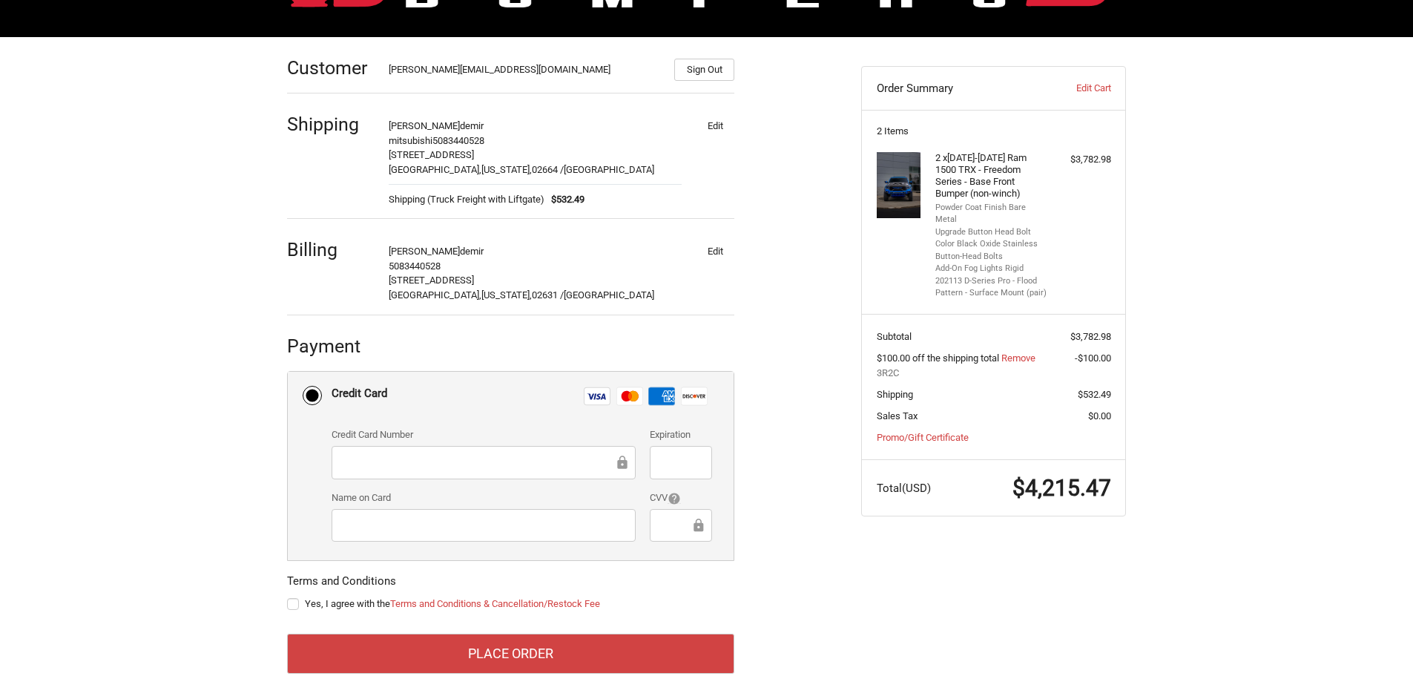
scroll to position [217, 0]
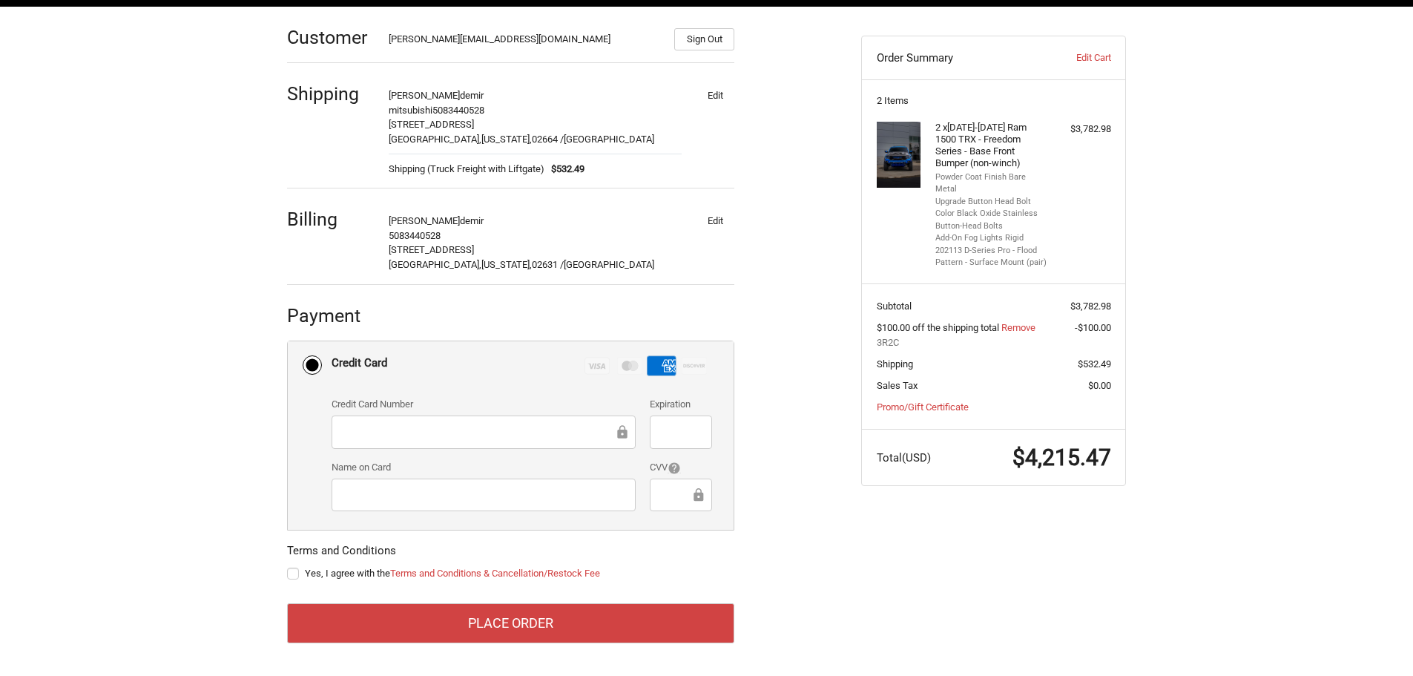
click at [298, 571] on label "Yes, I agree with the Terms and Conditions & Cancellation/Restock Fee" at bounding box center [510, 573] width 447 height 12
click at [288, 567] on input "Yes, I agree with the Terms and Conditions & Cancellation/Restock Fee" at bounding box center [287, 566] width 1 height 1
checkbox input "true"
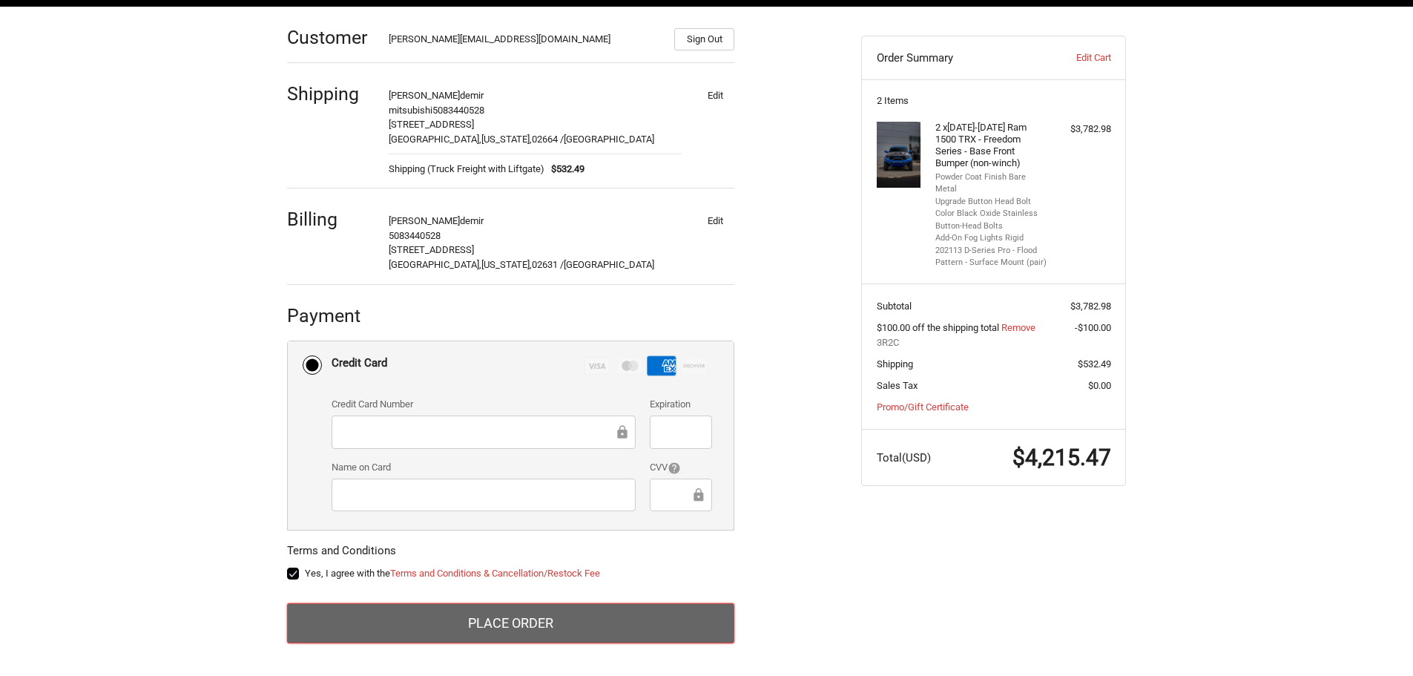
click at [514, 622] on button "Place Order" at bounding box center [510, 623] width 447 height 40
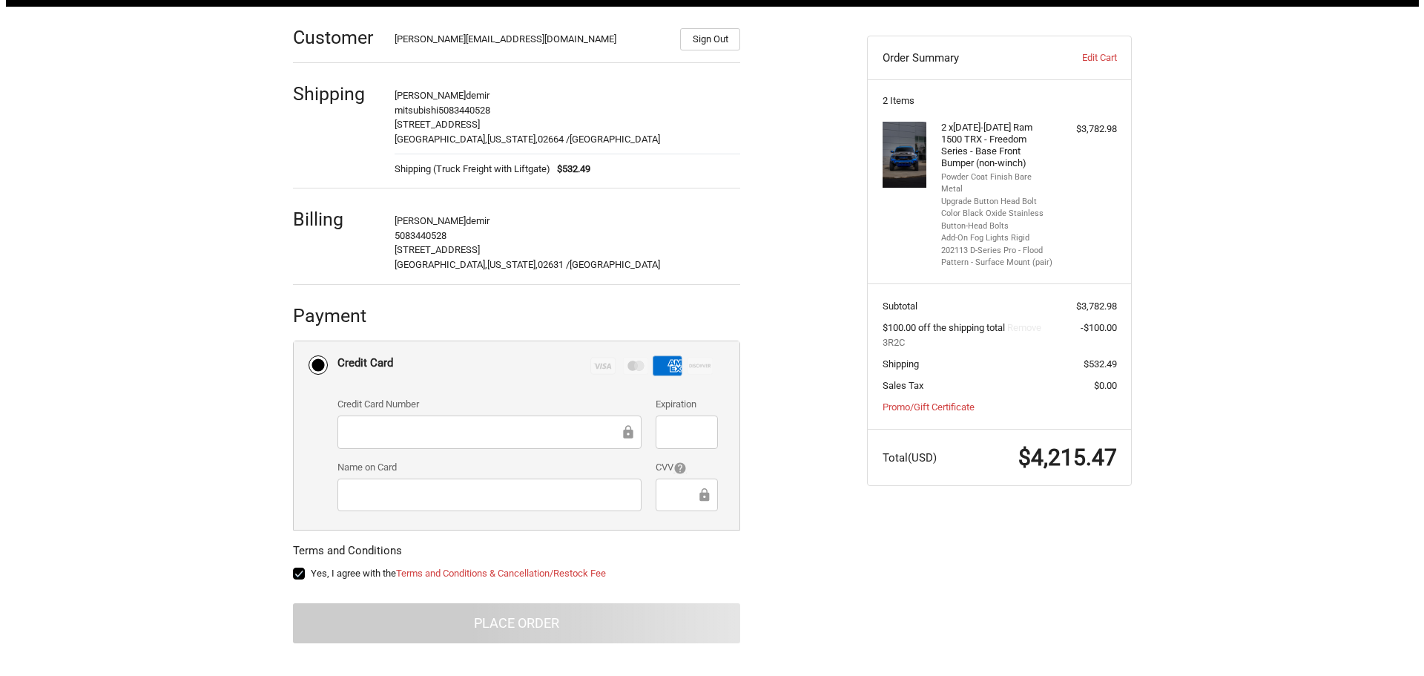
scroll to position [0, 0]
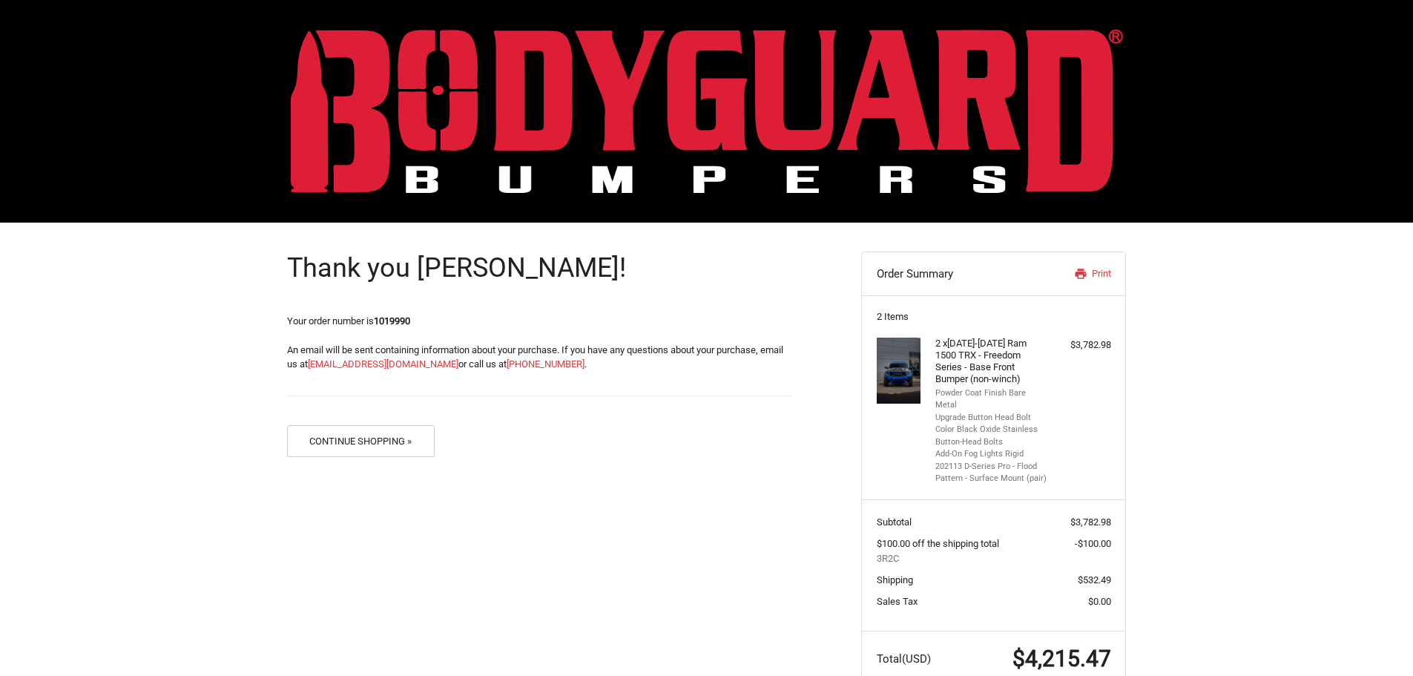
scroll to position [28, 0]
